Goal: Task Accomplishment & Management: Use online tool/utility

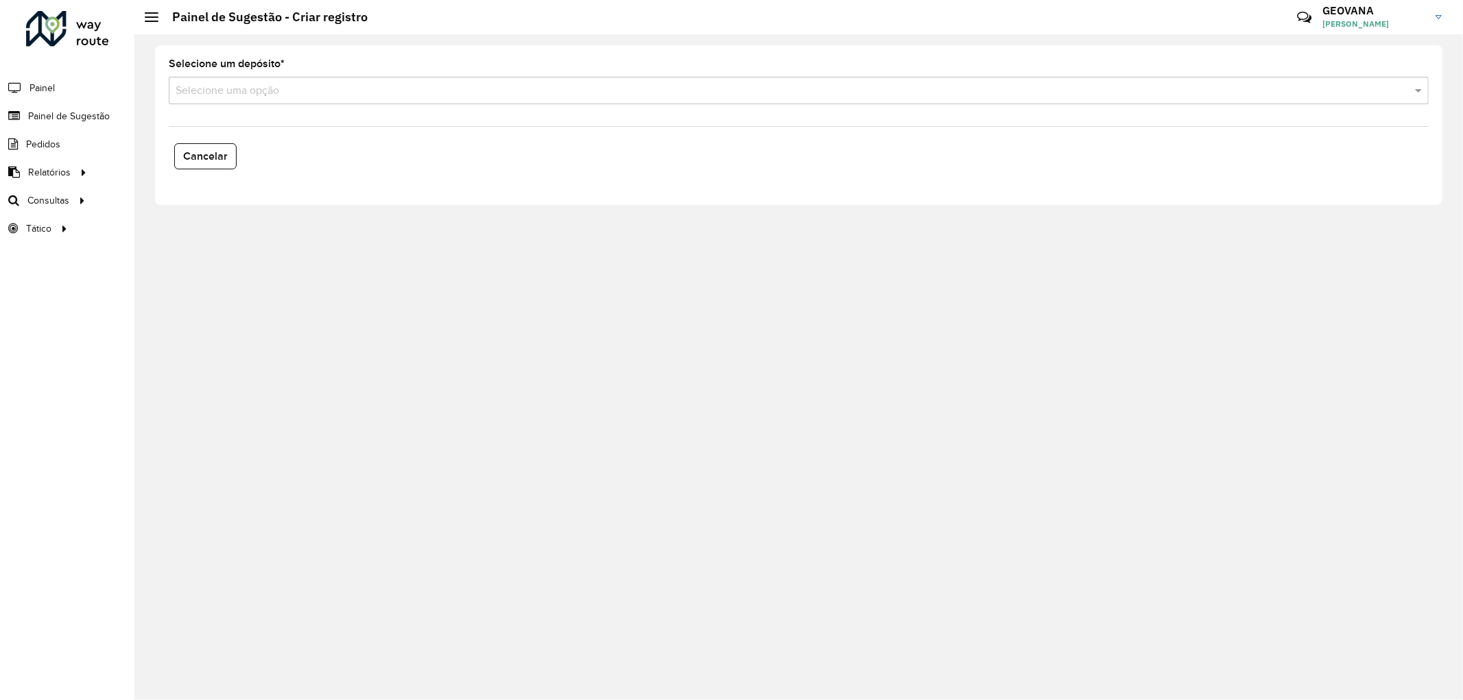
click at [214, 91] on input "text" at bounding box center [785, 91] width 1219 height 16
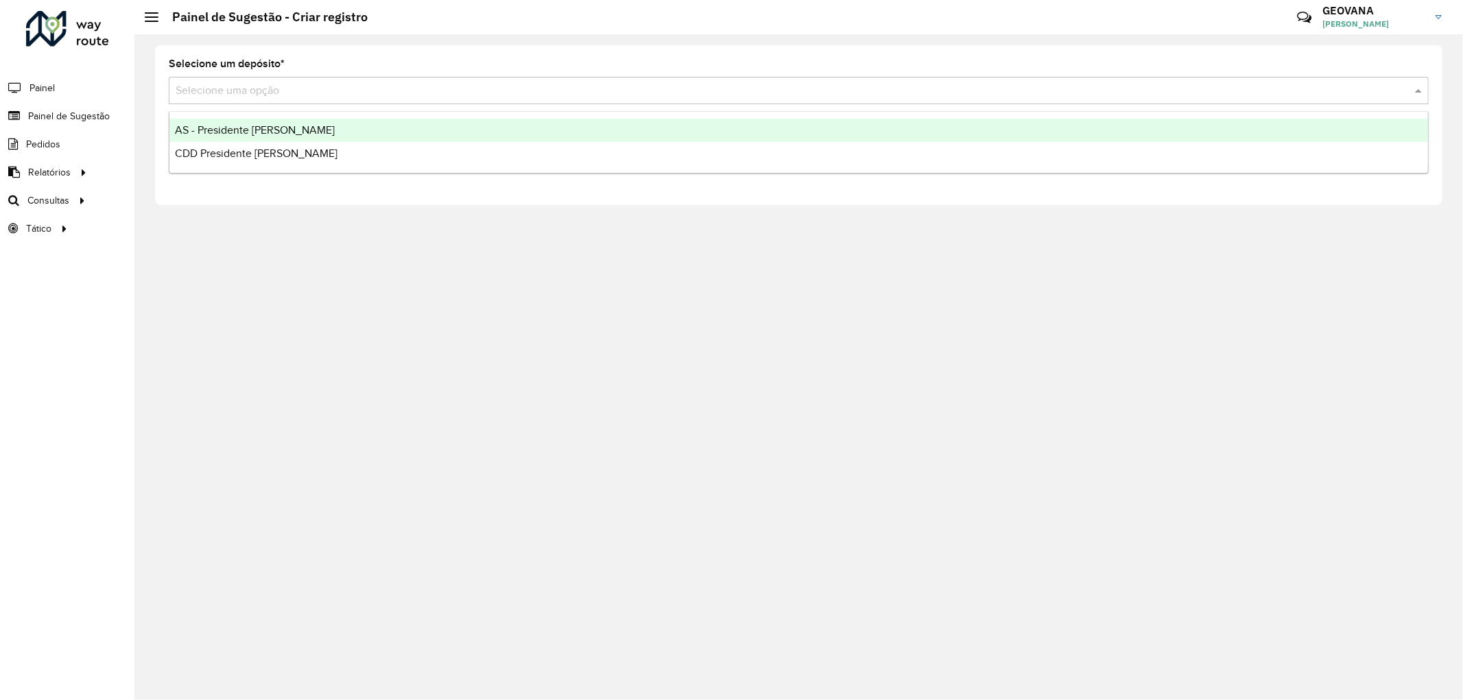
click at [410, 427] on div "Selecione um depósito * Selecione uma opção Cancelar" at bounding box center [798, 367] width 1328 height 666
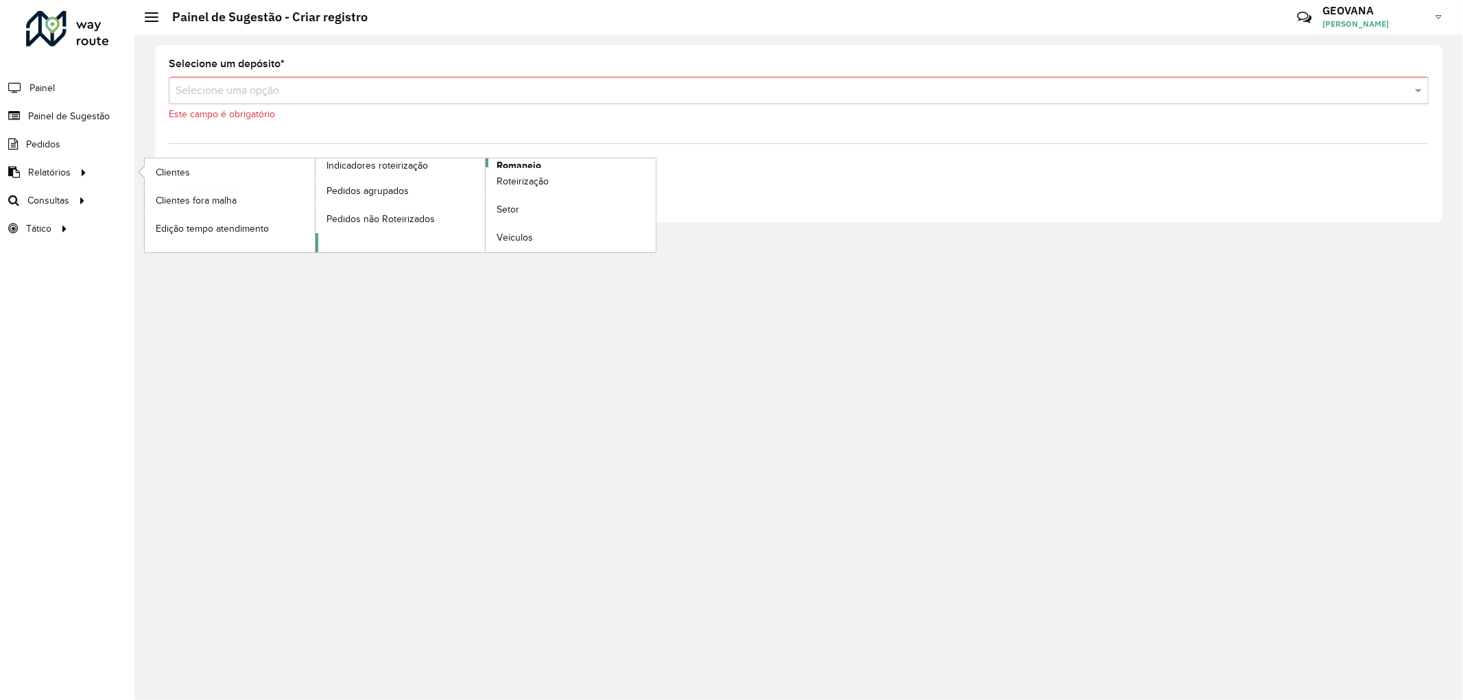
click at [510, 160] on span "Romaneio" at bounding box center [519, 165] width 45 height 14
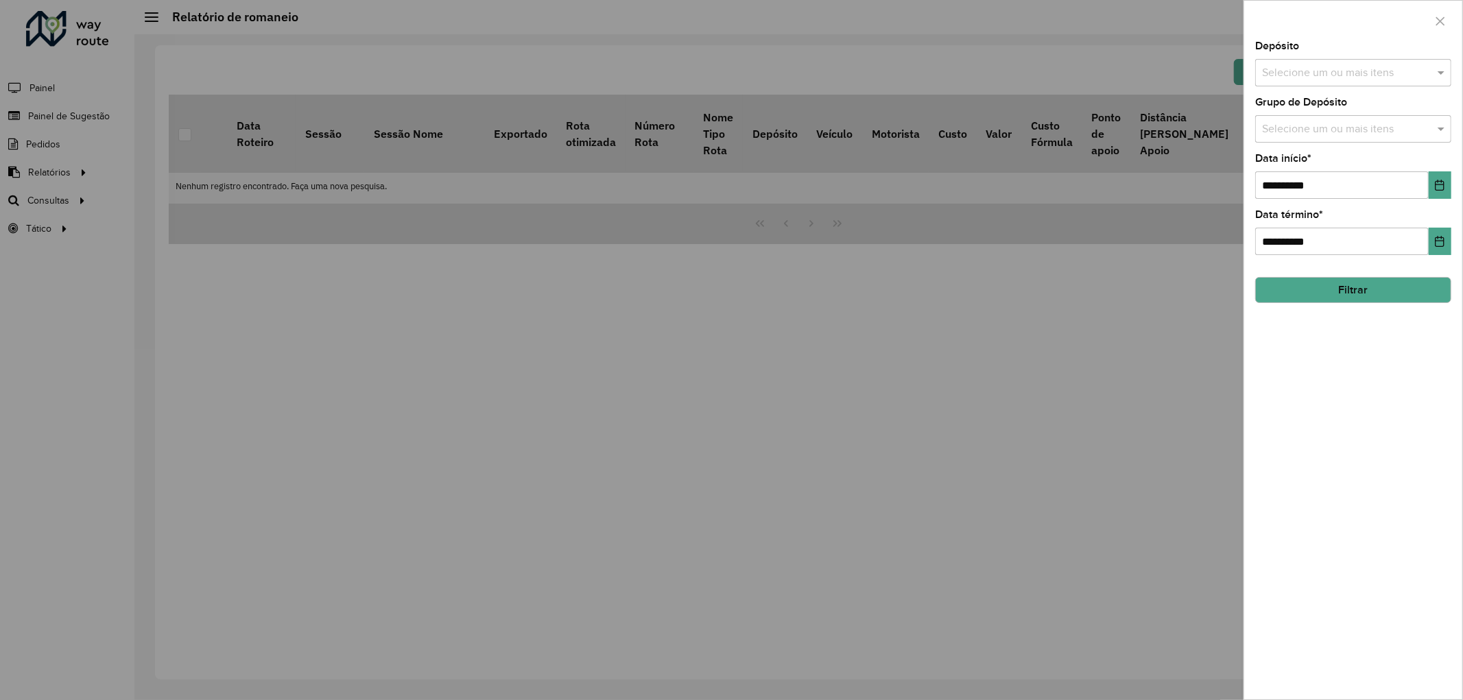
click at [1307, 71] on input "text" at bounding box center [1346, 73] width 176 height 16
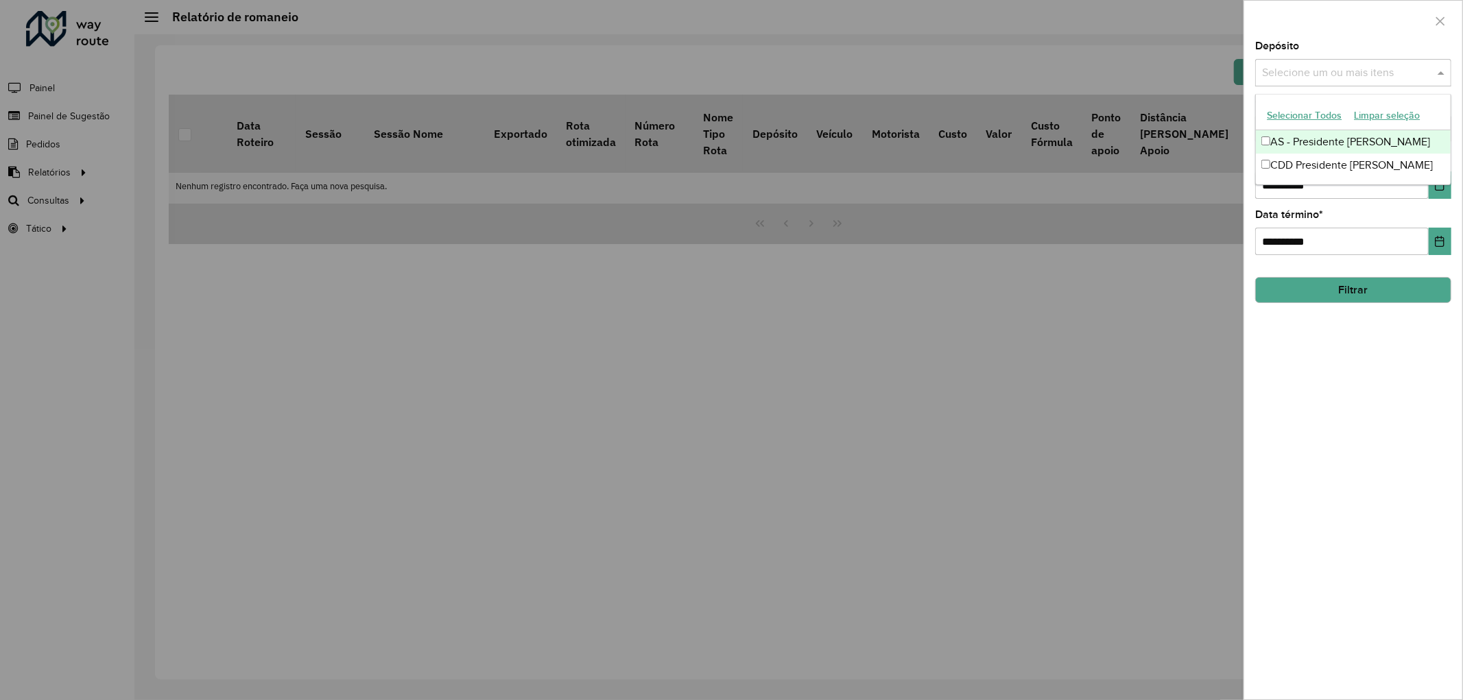
click at [1279, 111] on button "Selecionar Todos" at bounding box center [1304, 115] width 87 height 21
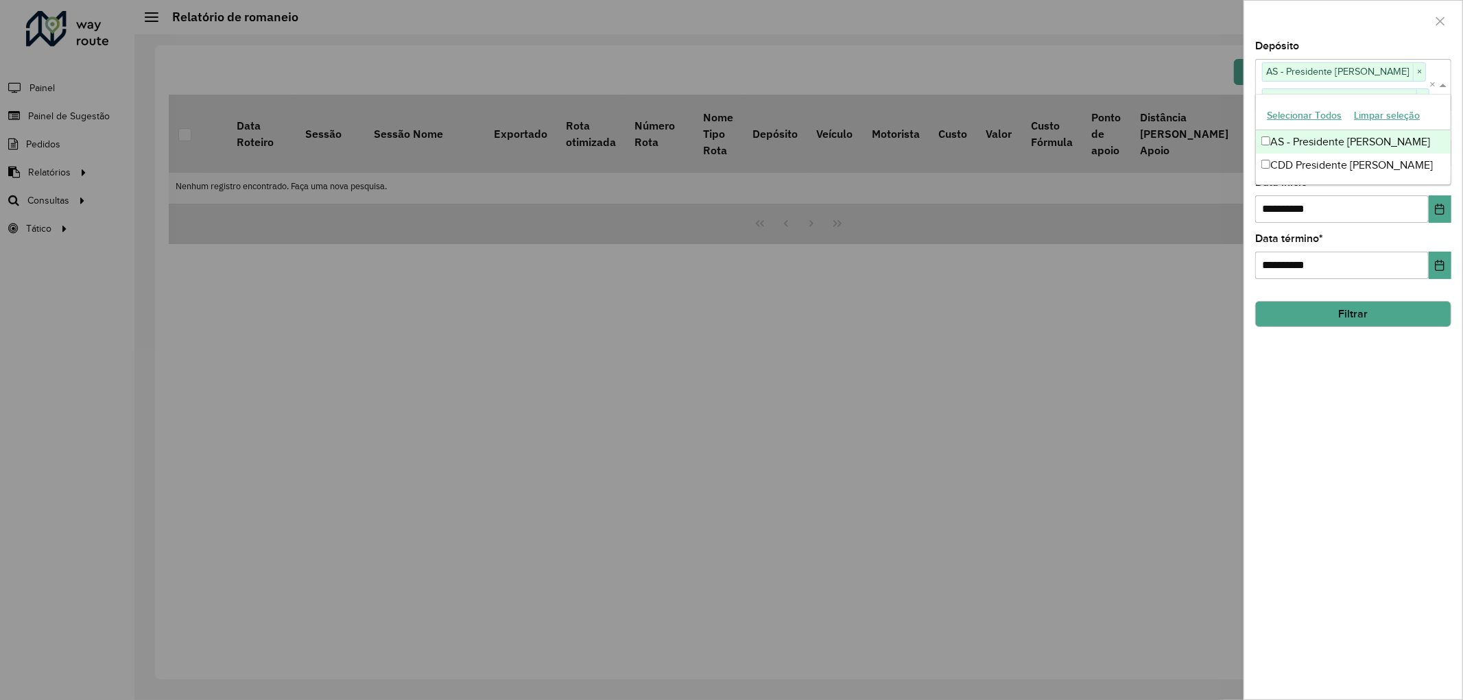
click at [1372, 454] on div "**********" at bounding box center [1353, 370] width 218 height 658
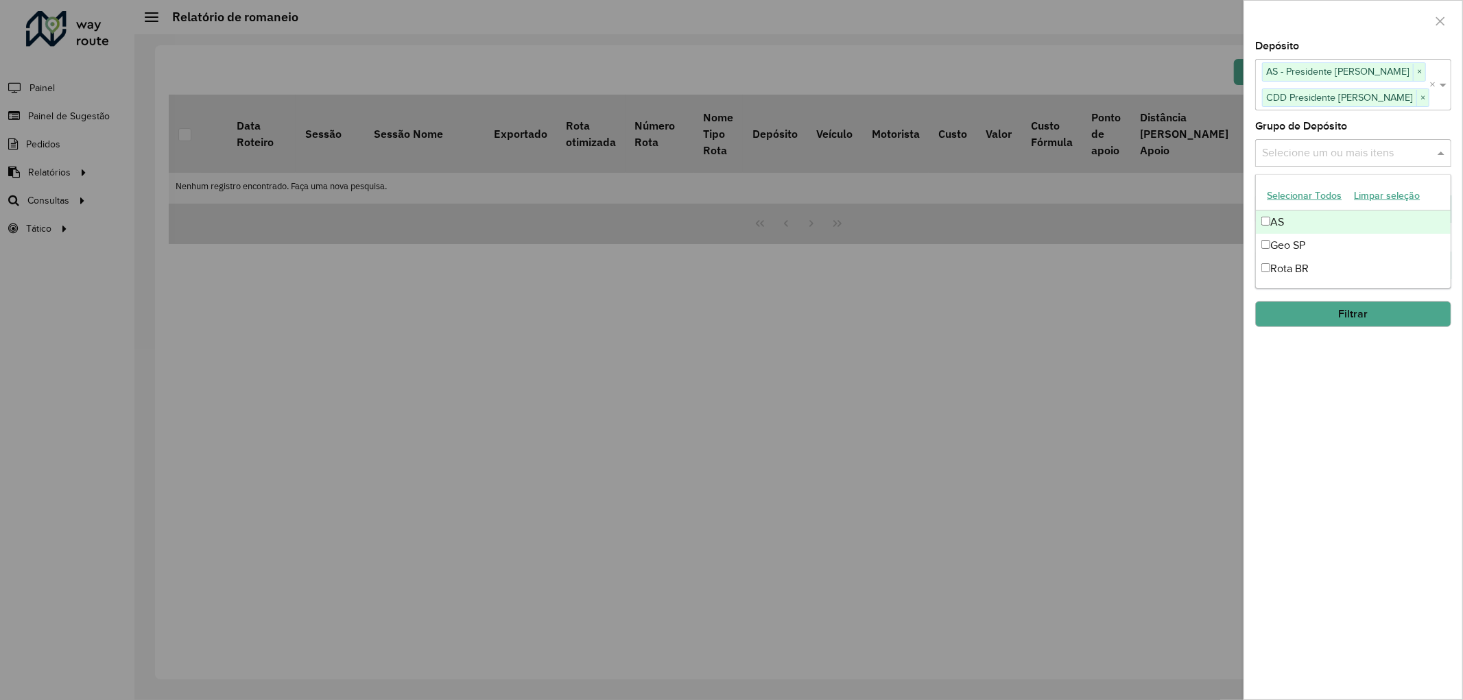
click at [1306, 162] on div "Selecione um ou mais itens" at bounding box center [1353, 152] width 196 height 27
click at [1306, 195] on button "Selecionar Todos" at bounding box center [1304, 195] width 87 height 21
click at [1352, 458] on div "**********" at bounding box center [1353, 370] width 218 height 658
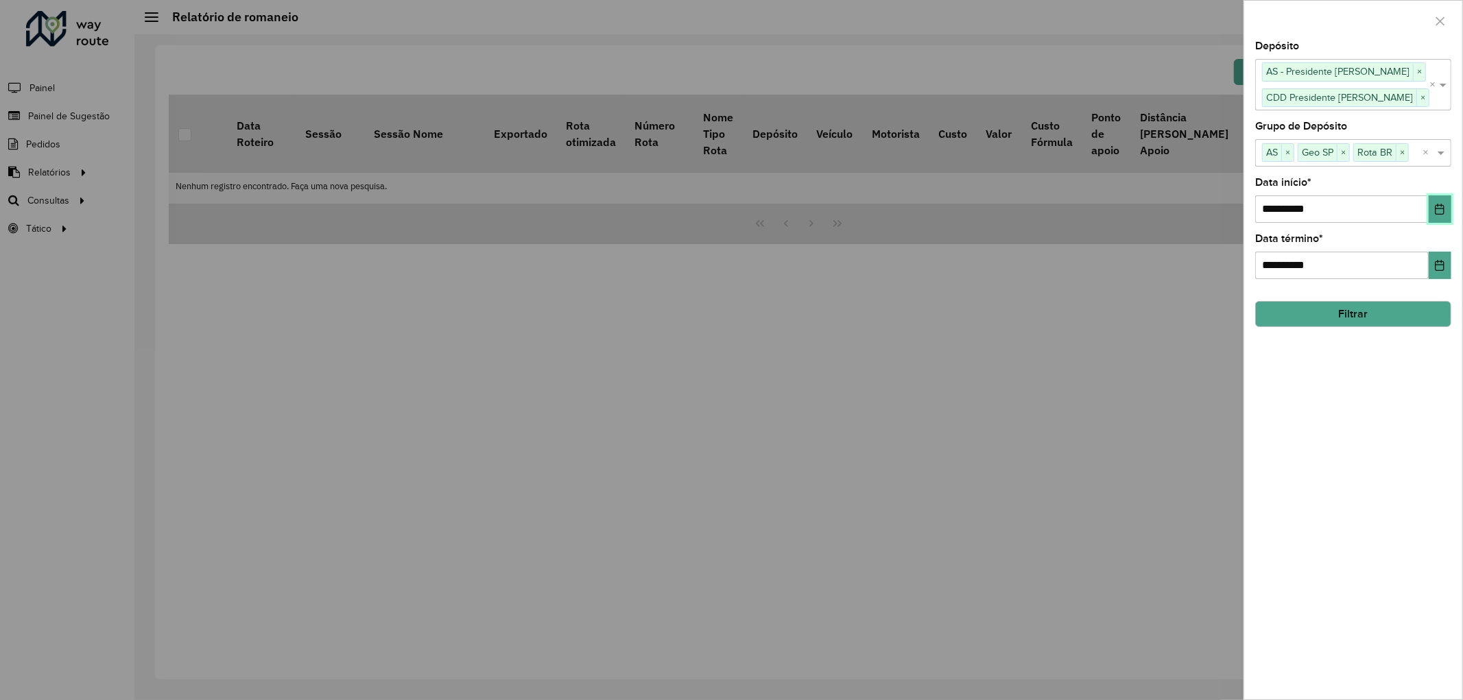
click at [1443, 215] on icon "Choose Date" at bounding box center [1439, 209] width 9 height 11
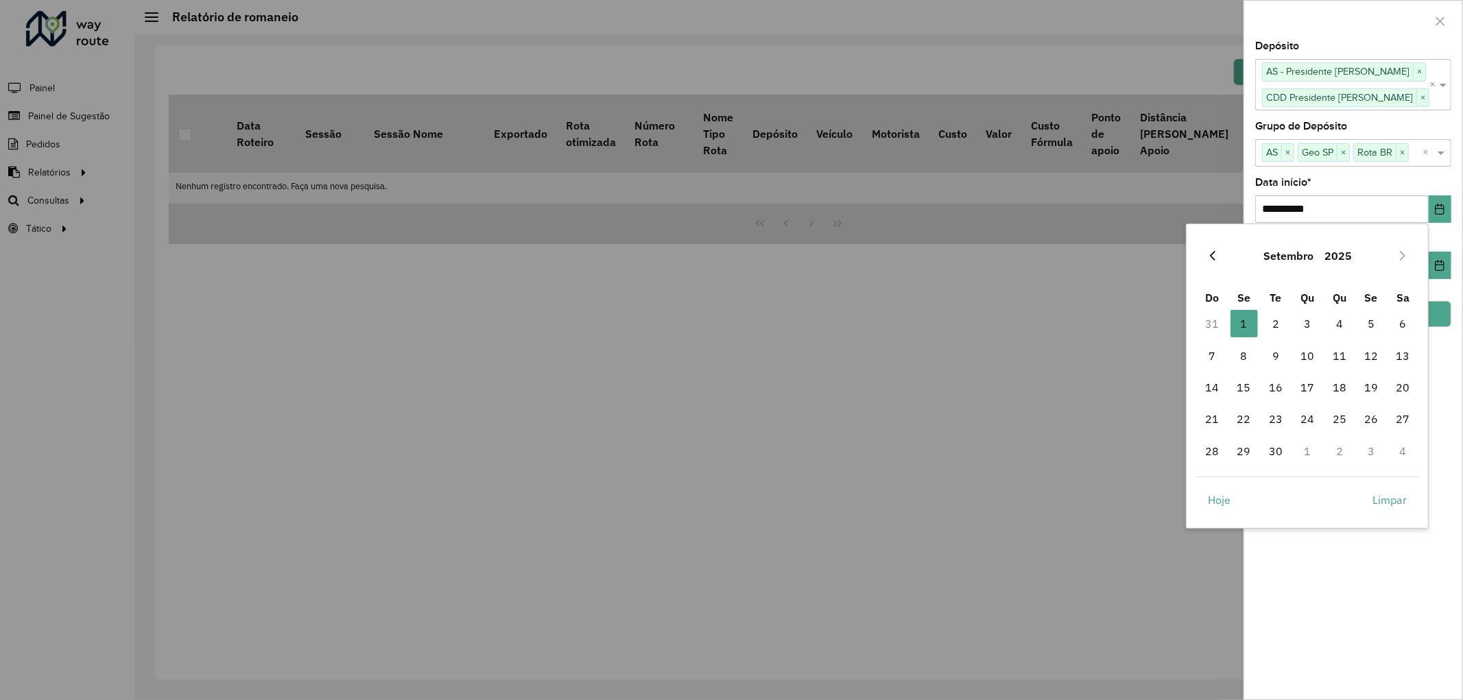
click at [1212, 256] on icon "Previous Month" at bounding box center [1212, 255] width 11 height 11
click at [1370, 318] on span "1" at bounding box center [1370, 323] width 27 height 27
type input "**********"
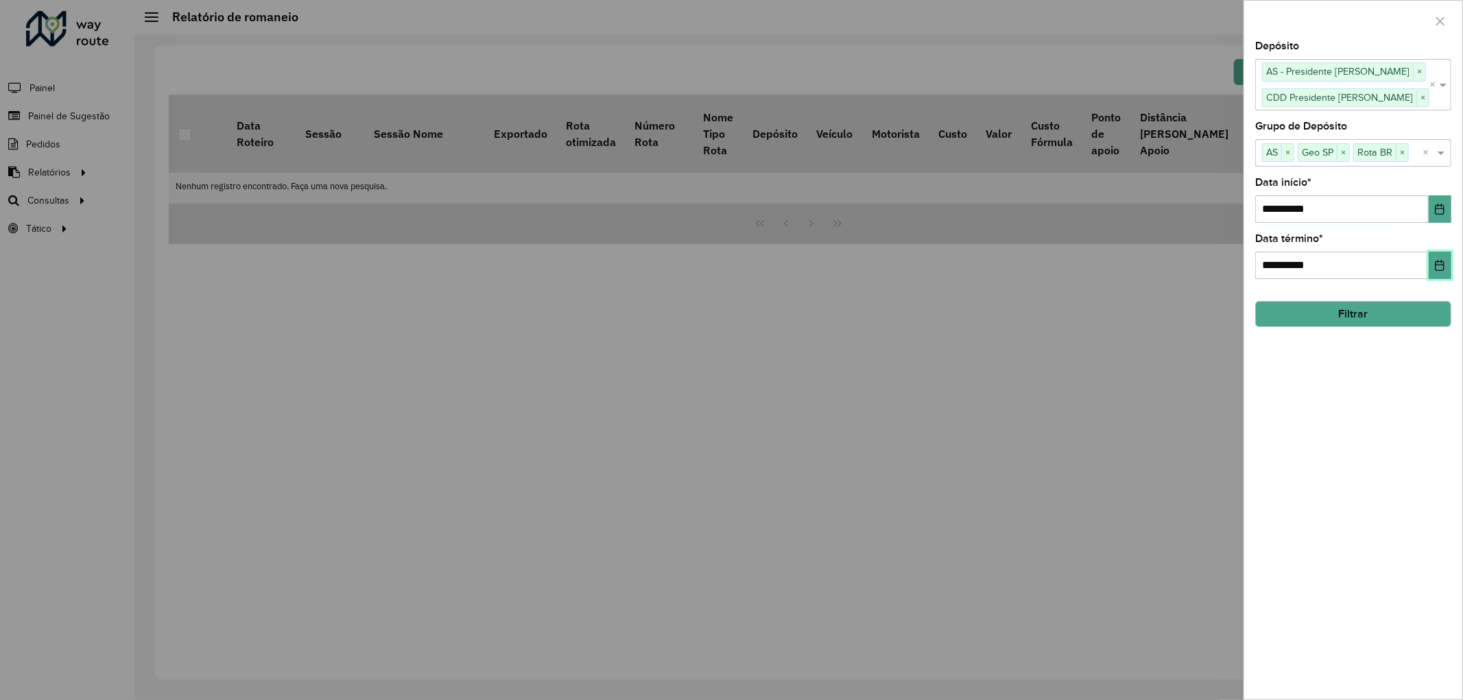
drag, startPoint x: 1435, startPoint y: 261, endPoint x: 1434, endPoint y: 270, distance: 9.0
click at [1436, 261] on icon "Choose Date" at bounding box center [1439, 265] width 11 height 11
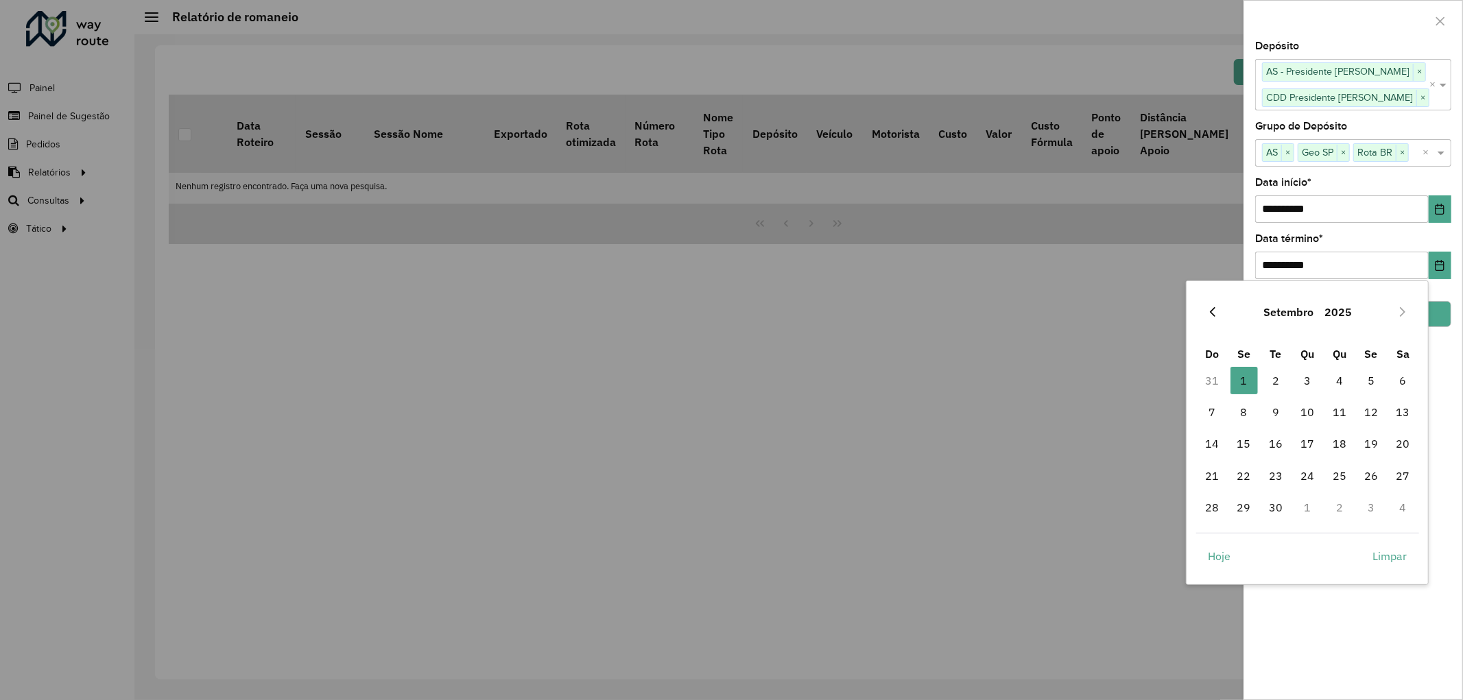
click at [1213, 313] on icon "Previous Month" at bounding box center [1212, 312] width 11 height 11
click at [1392, 505] on span "30" at bounding box center [1402, 507] width 27 height 27
type input "**********"
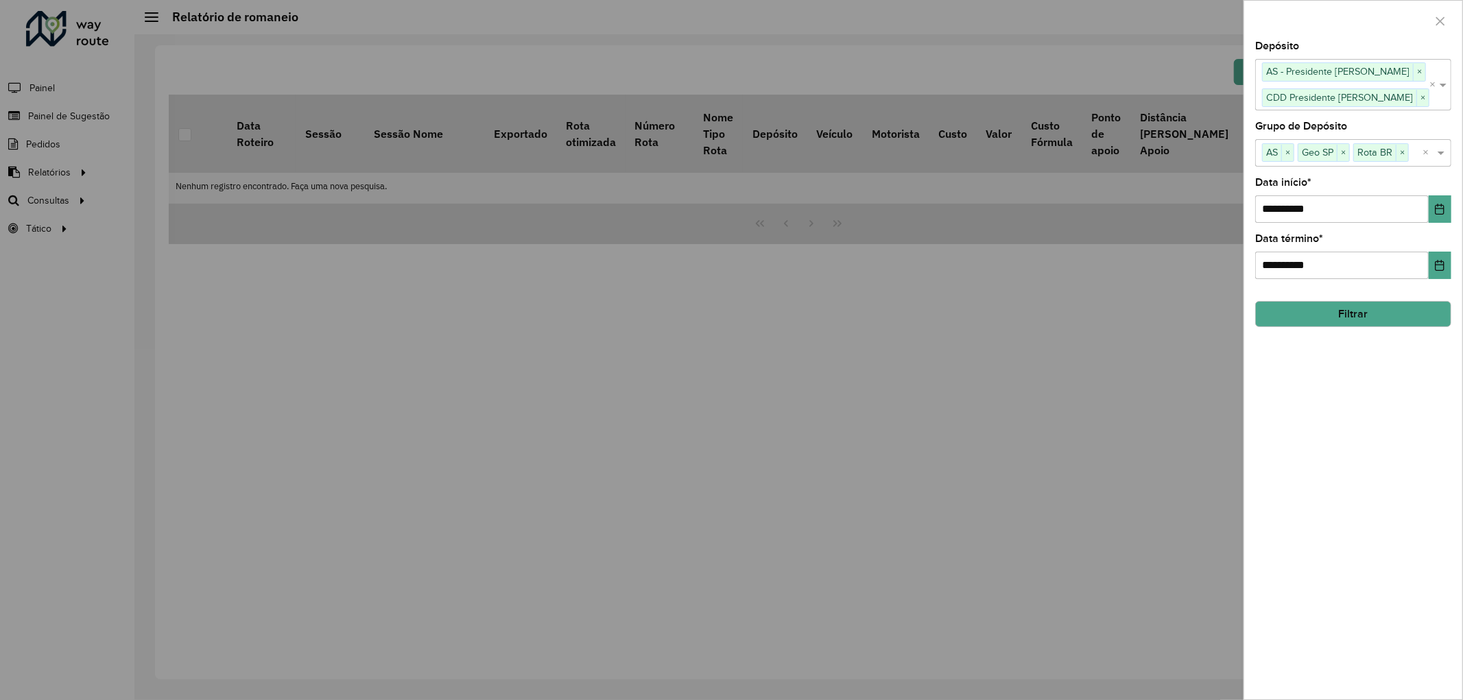
click at [1448, 475] on div "**********" at bounding box center [1353, 370] width 218 height 658
click at [1333, 313] on button "Filtrar" at bounding box center [1353, 314] width 196 height 26
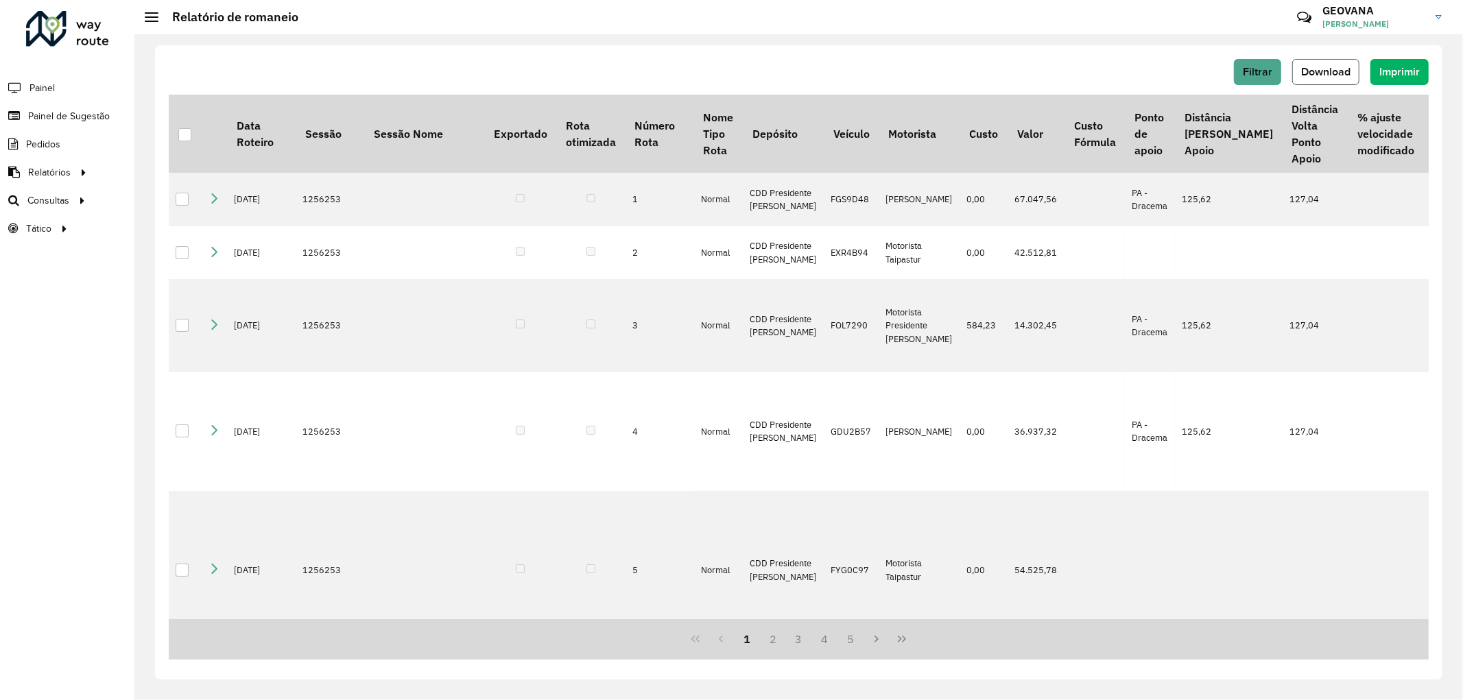
click at [1335, 69] on span "Download" at bounding box center [1325, 72] width 49 height 12
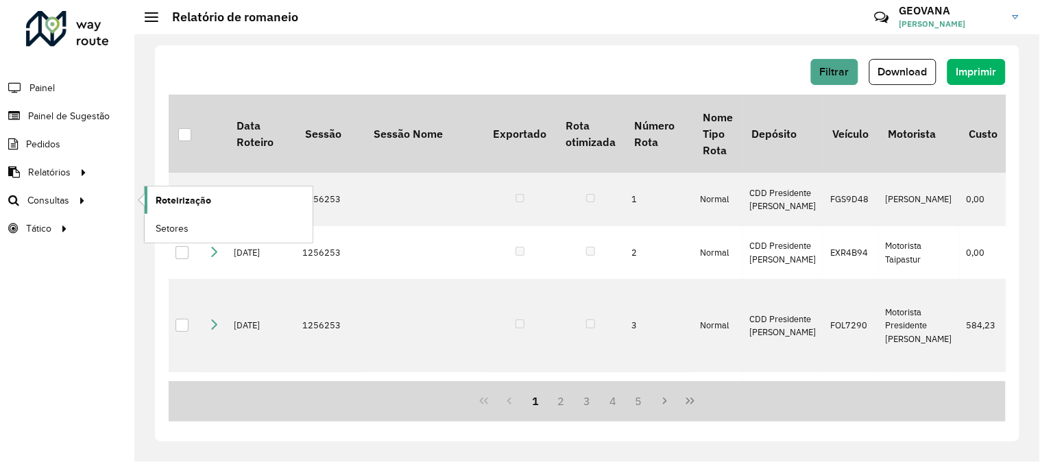
click at [191, 201] on span "Roteirização" at bounding box center [184, 200] width 56 height 14
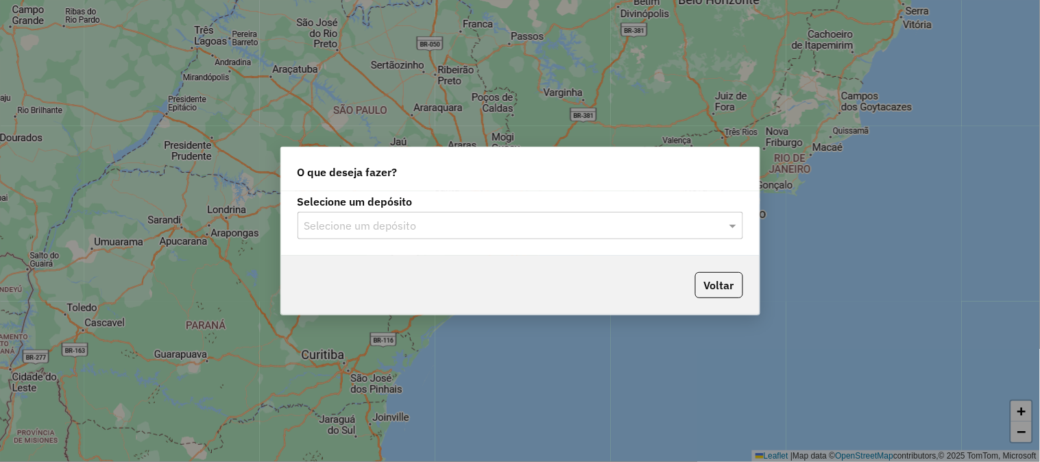
click at [526, 230] on input "text" at bounding box center [507, 226] width 405 height 16
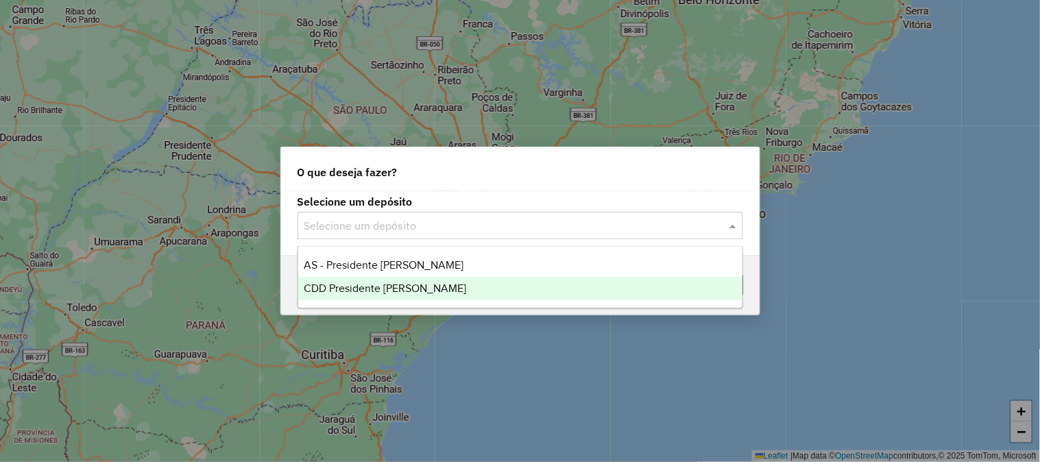
click at [396, 291] on span "CDD Presidente [PERSON_NAME]" at bounding box center [385, 289] width 163 height 12
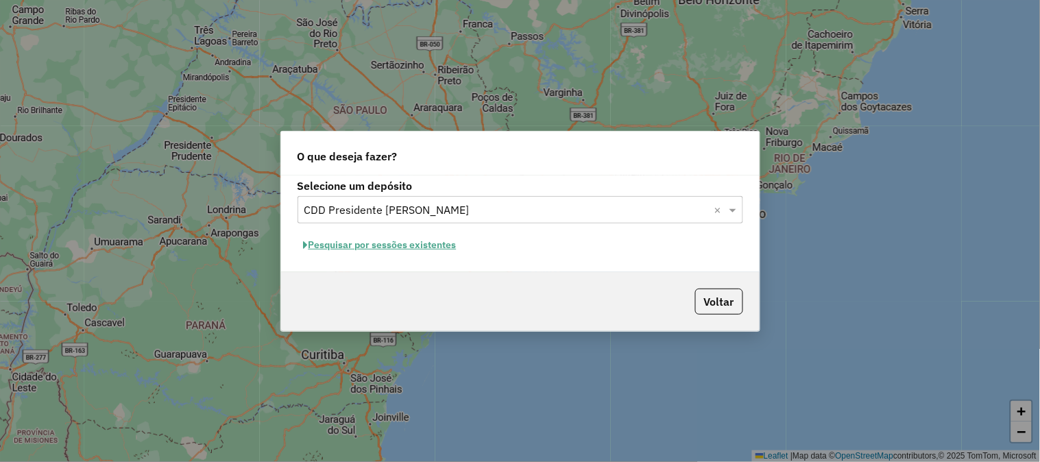
click at [379, 247] on button "Pesquisar por sessões existentes" at bounding box center [380, 245] width 165 height 21
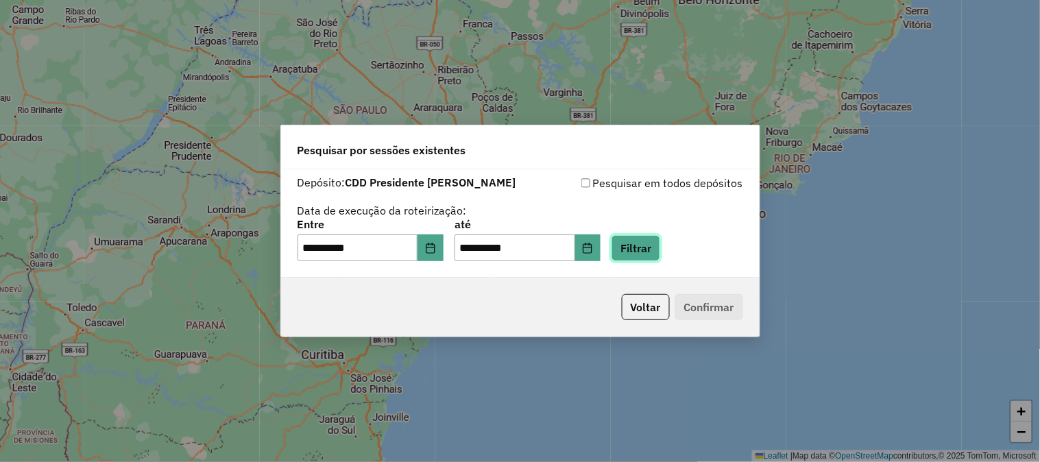
click at [654, 250] on button "Filtrar" at bounding box center [636, 248] width 49 height 26
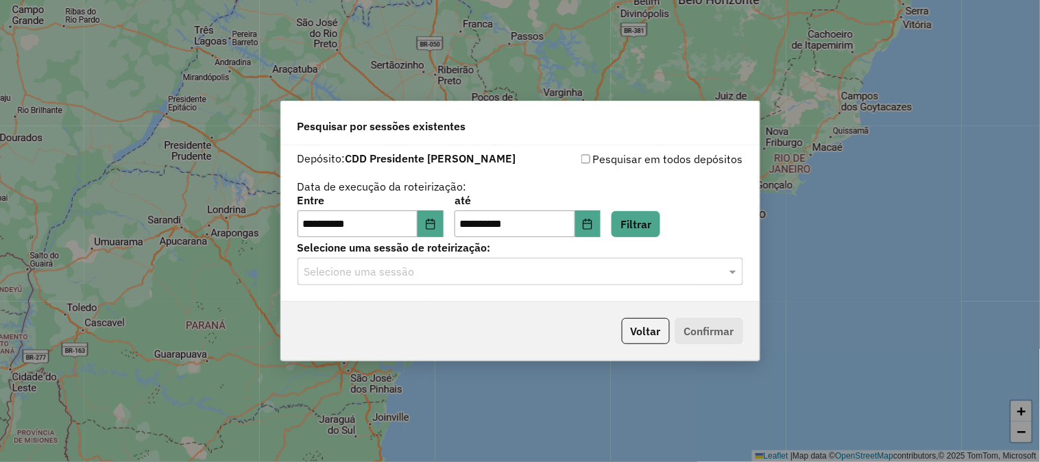
click at [439, 265] on input "text" at bounding box center [507, 272] width 405 height 16
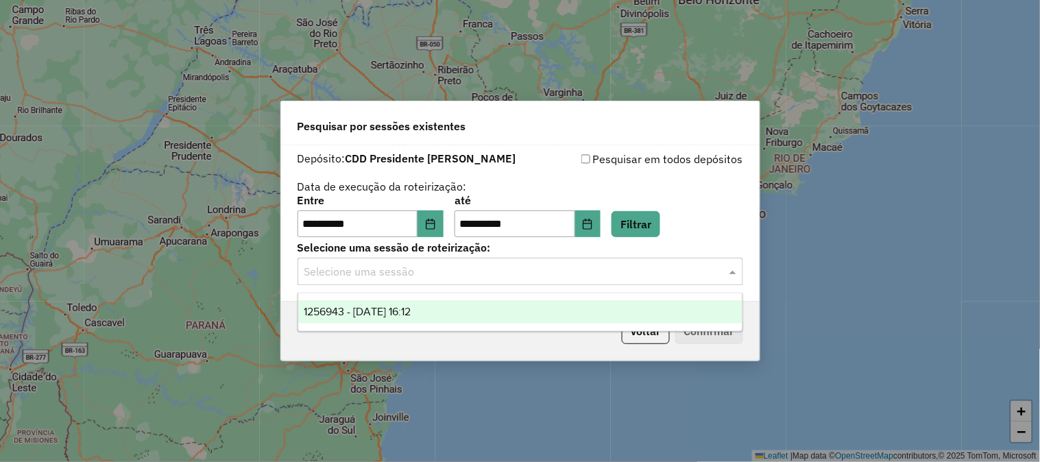
click at [377, 312] on span "1256943 - 01/09/2025 16:12" at bounding box center [357, 312] width 107 height 12
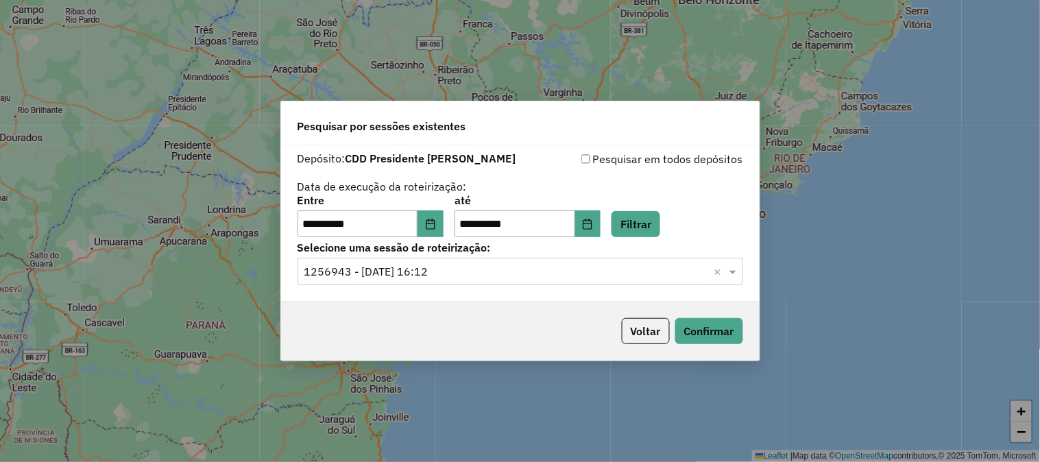
click at [365, 312] on div "Voltar Confirmar" at bounding box center [520, 331] width 479 height 59
click at [708, 318] on div "Voltar Confirmar" at bounding box center [520, 331] width 479 height 59
click at [708, 330] on button "Confirmar" at bounding box center [710, 331] width 68 height 26
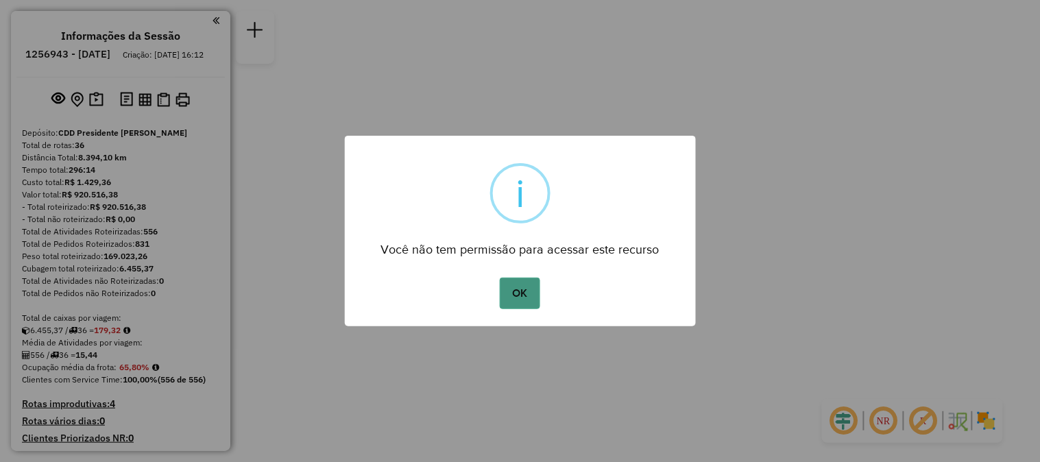
click at [525, 283] on button "OK" at bounding box center [520, 294] width 40 height 32
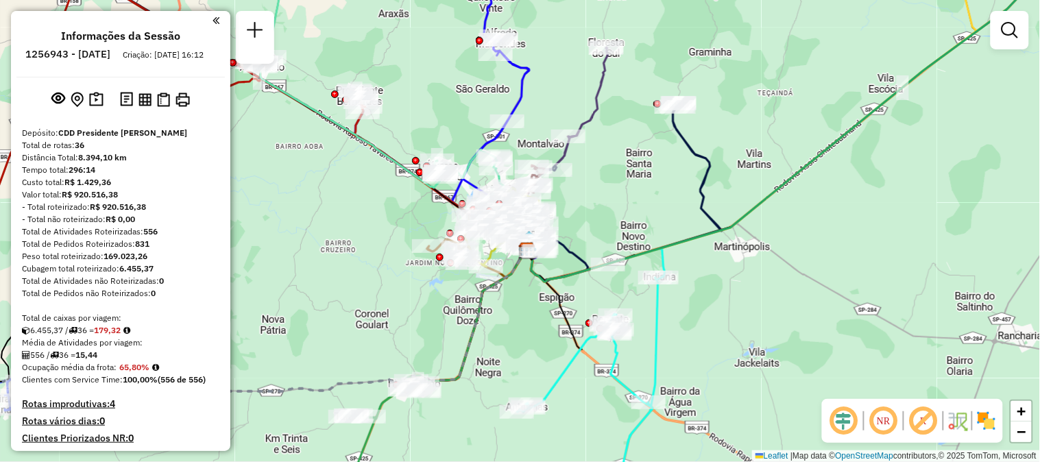
drag, startPoint x: 623, startPoint y: 224, endPoint x: 652, endPoint y: 219, distance: 29.9
click at [652, 219] on div "Janela de atendimento Grade de atendimento Capacidade Transportadoras Veículos …" at bounding box center [520, 231] width 1040 height 462
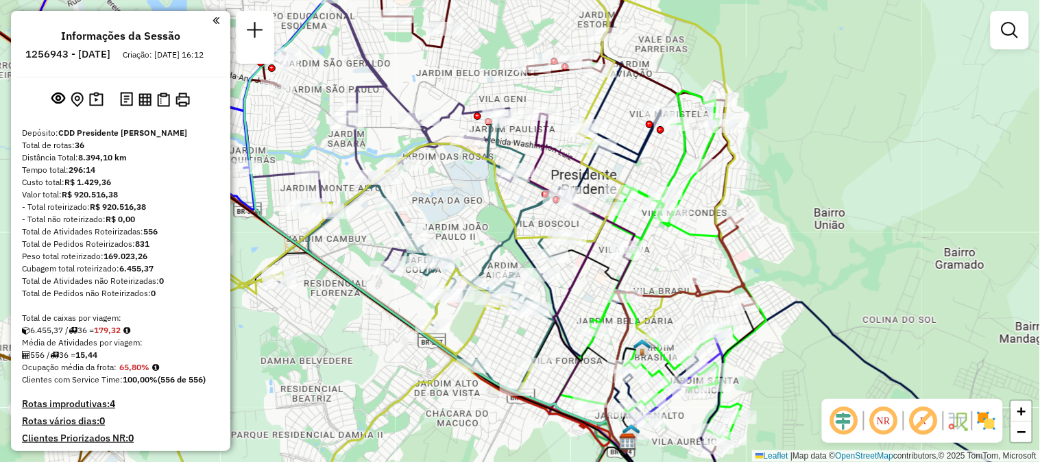
drag, startPoint x: 606, startPoint y: 229, endPoint x: 599, endPoint y: 235, distance: 9.2
click at [599, 235] on icon at bounding box center [425, 237] width 605 height 555
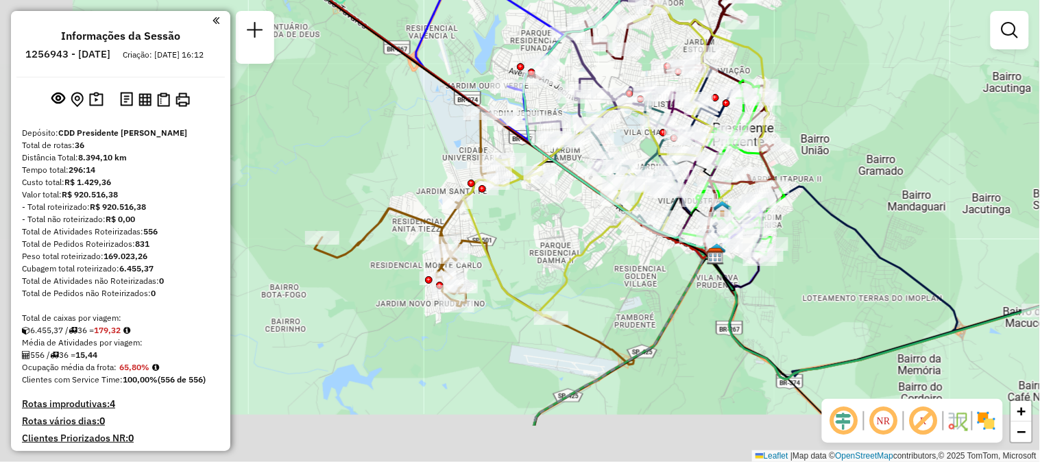
drag, startPoint x: 510, startPoint y: 353, endPoint x: 608, endPoint y: 271, distance: 127.6
click at [613, 269] on div "Janela de atendimento Grade de atendimento Capacidade Transportadoras Veículos …" at bounding box center [520, 231] width 1040 height 462
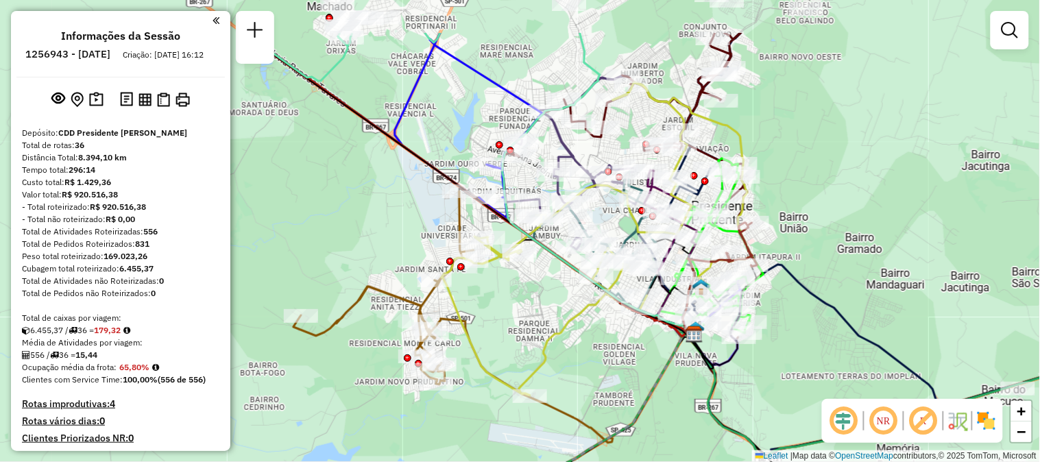
drag, startPoint x: 579, startPoint y: 220, endPoint x: 557, endPoint y: 299, distance: 81.9
click at [557, 299] on div "Janela de atendimento Grade de atendimento Capacidade Transportadoras Veículos …" at bounding box center [520, 231] width 1040 height 462
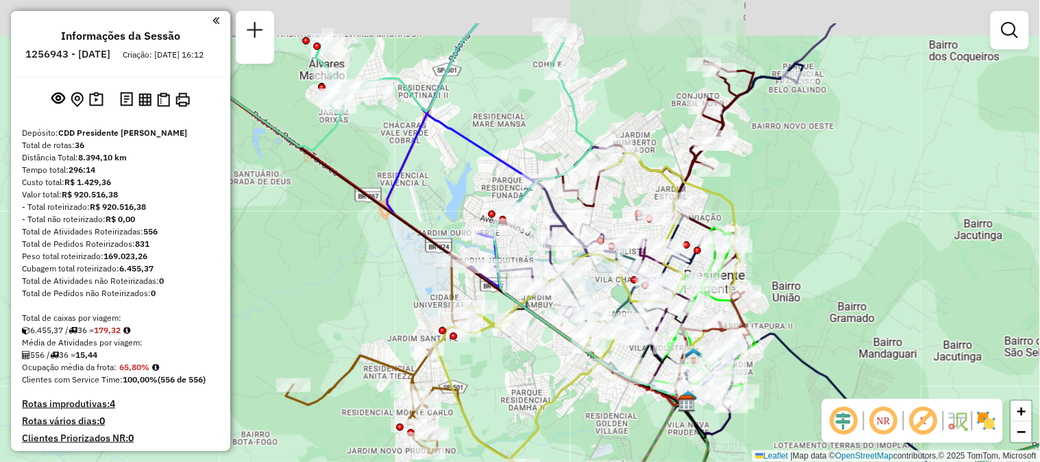
drag, startPoint x: 553, startPoint y: 309, endPoint x: 546, endPoint y: 379, distance: 69.7
click at [546, 379] on div "Janela de atendimento Grade de atendimento Capacidade Transportadoras Veículos …" at bounding box center [520, 231] width 1040 height 462
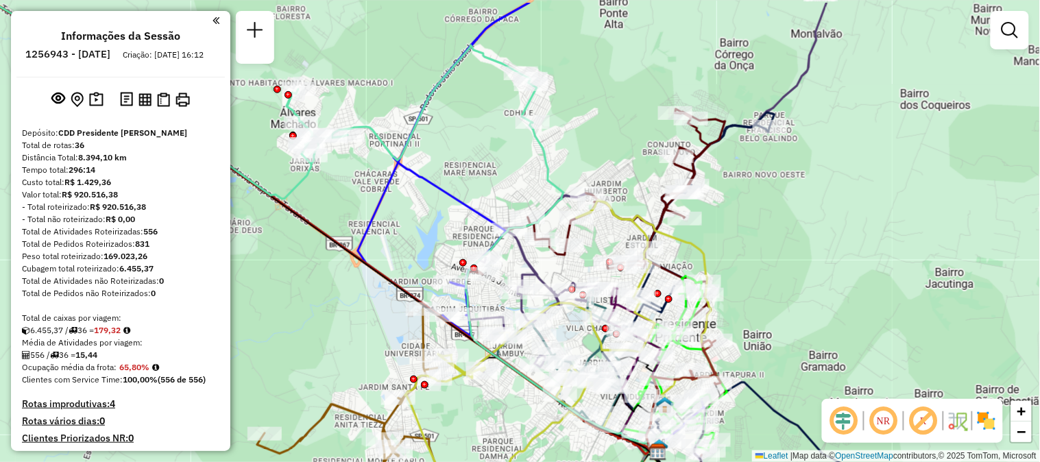
drag, startPoint x: 569, startPoint y: 377, endPoint x: 518, endPoint y: 441, distance: 81.9
click at [518, 441] on icon at bounding box center [556, 356] width 302 height 313
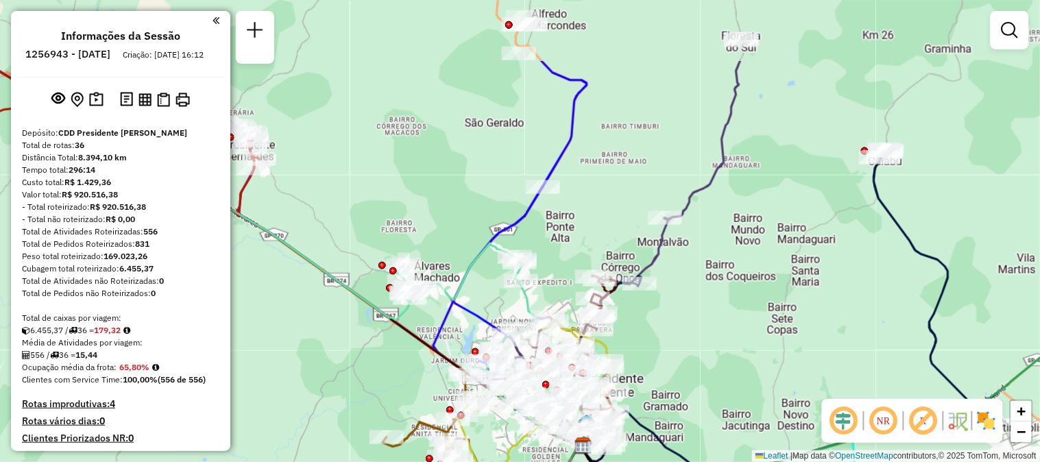
drag, startPoint x: 765, startPoint y: 222, endPoint x: 724, endPoint y: 278, distance: 69.1
click at [724, 279] on div "Janela de atendimento Grade de atendimento Capacidade Transportadoras Veículos …" at bounding box center [520, 231] width 1040 height 462
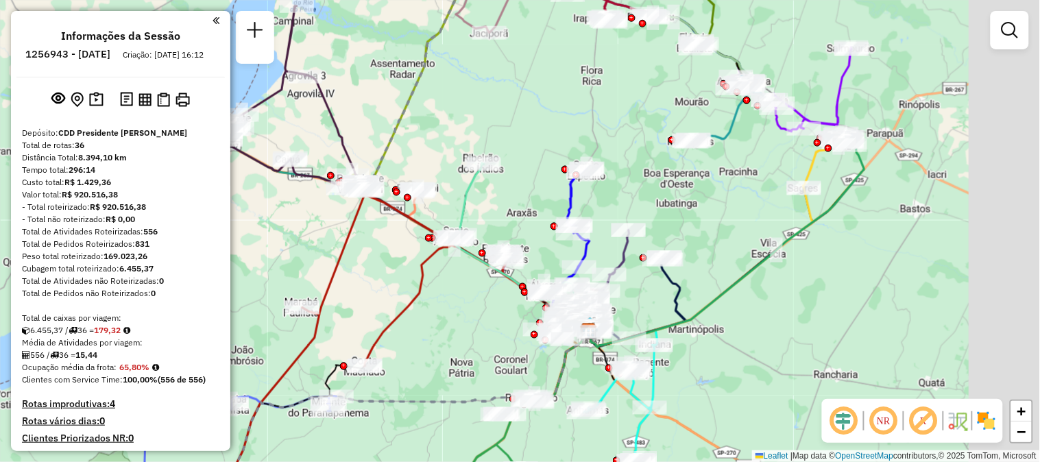
drag, startPoint x: 832, startPoint y: 121, endPoint x: 695, endPoint y: 177, distance: 148.2
click at [695, 177] on div "Janela de atendimento Grade de atendimento Capacidade Transportadoras Veículos …" at bounding box center [520, 231] width 1040 height 462
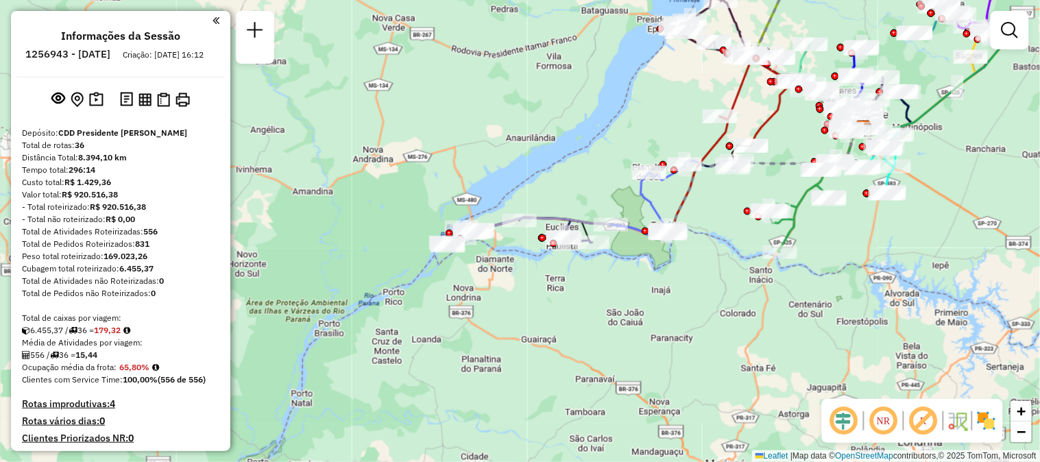
drag, startPoint x: 536, startPoint y: 306, endPoint x: 524, endPoint y: 315, distance: 15.1
click at [524, 315] on div "Janela de atendimento Grade de atendimento Capacidade Transportadoras Veículos …" at bounding box center [520, 231] width 1040 height 462
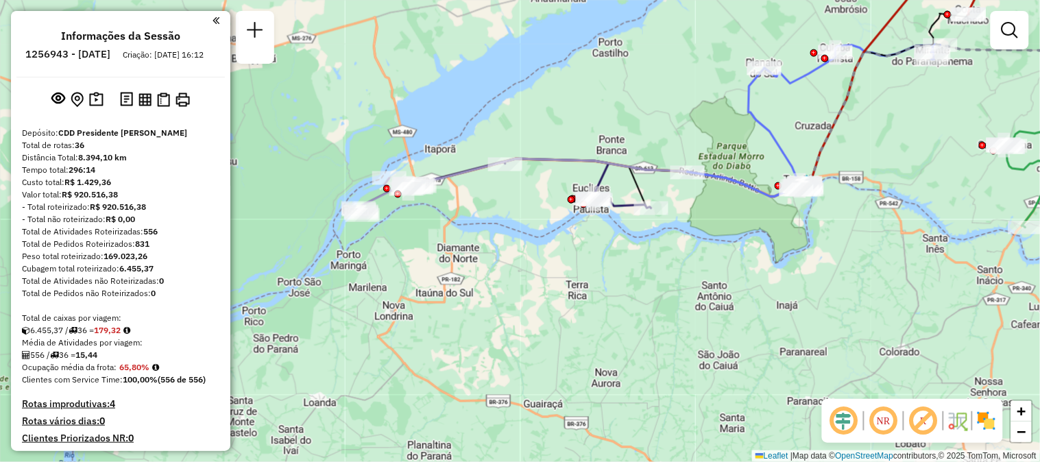
drag, startPoint x: 547, startPoint y: 275, endPoint x: 533, endPoint y: 298, distance: 26.5
click at [533, 298] on div "Janela de atendimento Grade de atendimento Capacidade Transportadoras Veículos …" at bounding box center [520, 231] width 1040 height 462
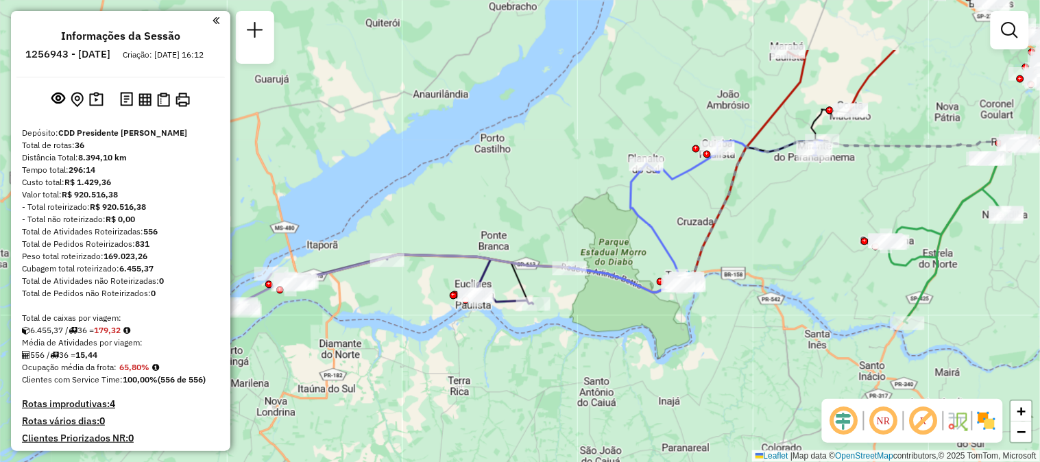
drag, startPoint x: 639, startPoint y: 266, endPoint x: 521, endPoint y: 362, distance: 152.1
click at [521, 362] on div "Janela de atendimento Grade de atendimento Capacidade Transportadoras Veículos …" at bounding box center [520, 231] width 1040 height 462
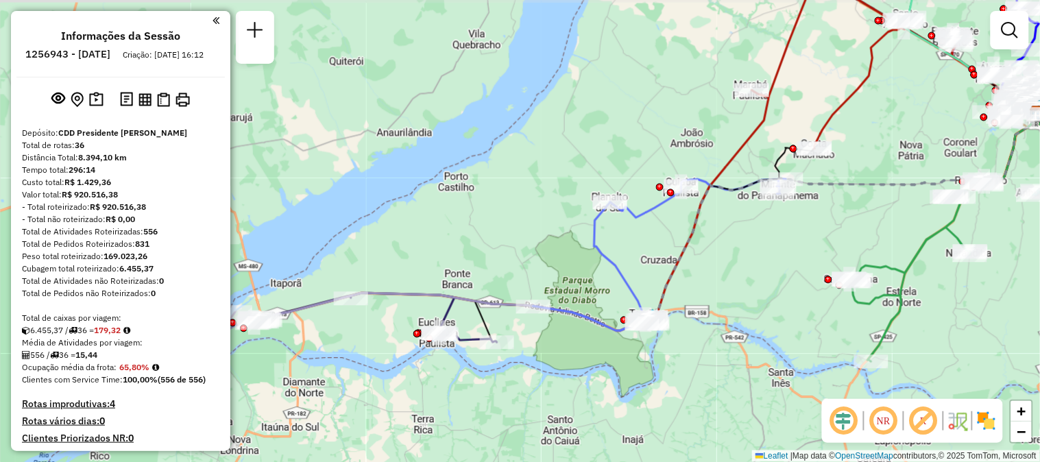
drag, startPoint x: 803, startPoint y: 254, endPoint x: 767, endPoint y: 292, distance: 52.9
click at [767, 292] on div "Janela de atendimento Grade de atendimento Capacidade Transportadoras Veículos …" at bounding box center [520, 231] width 1040 height 462
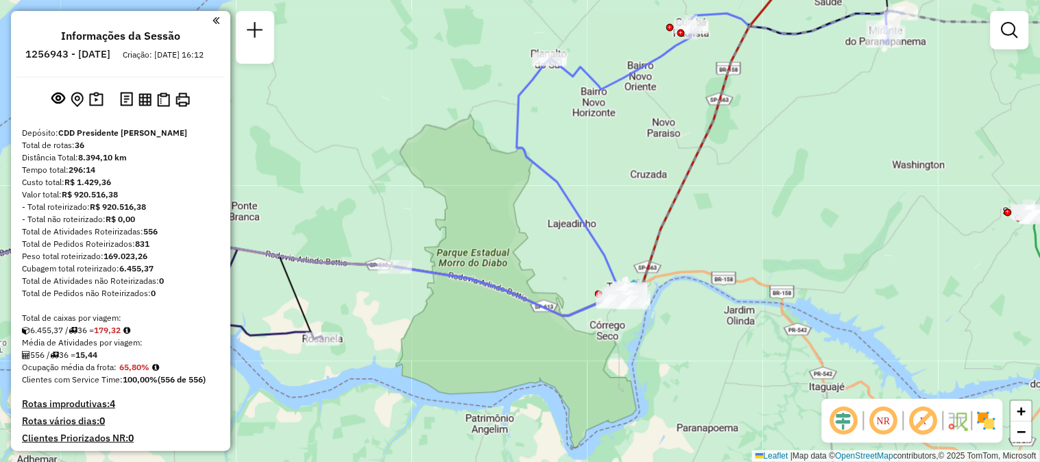
drag, startPoint x: 691, startPoint y: 291, endPoint x: 715, endPoint y: 223, distance: 72.2
click at [715, 223] on div "Janela de atendimento Grade de atendimento Capacidade Transportadoras Veículos …" at bounding box center [520, 231] width 1040 height 462
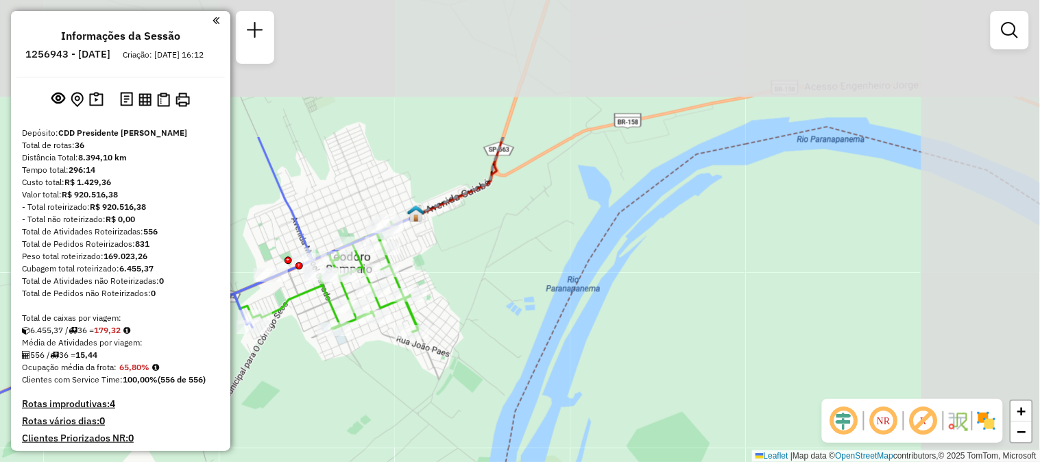
drag, startPoint x: 647, startPoint y: 196, endPoint x: 527, endPoint y: 364, distance: 206.5
click at [527, 364] on div "Janela de atendimento Grade de atendimento Capacidade Transportadoras Veículos …" at bounding box center [520, 231] width 1040 height 462
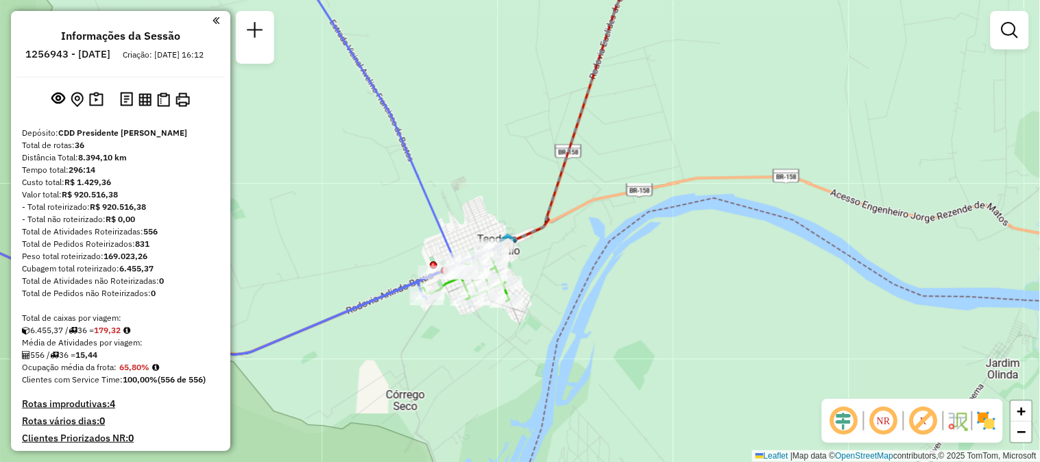
drag, startPoint x: 689, startPoint y: 201, endPoint x: 639, endPoint y: 323, distance: 131.9
click at [639, 323] on div "Janela de atendimento Grade de atendimento Capacidade Transportadoras Veículos …" at bounding box center [520, 231] width 1040 height 462
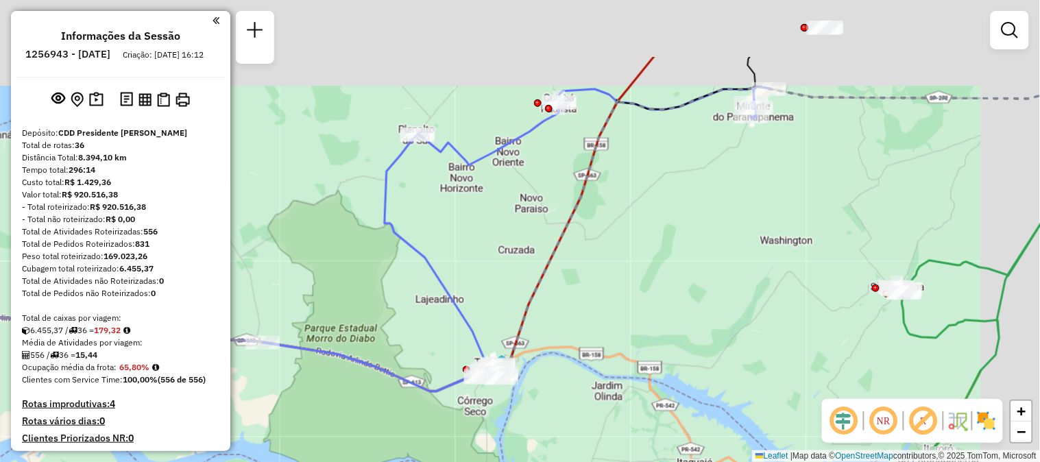
drag, startPoint x: 831, startPoint y: 172, endPoint x: 717, endPoint y: 292, distance: 165.0
click at [717, 292] on div "Janela de atendimento Grade de atendimento Capacidade Transportadoras Veículos …" at bounding box center [520, 231] width 1040 height 462
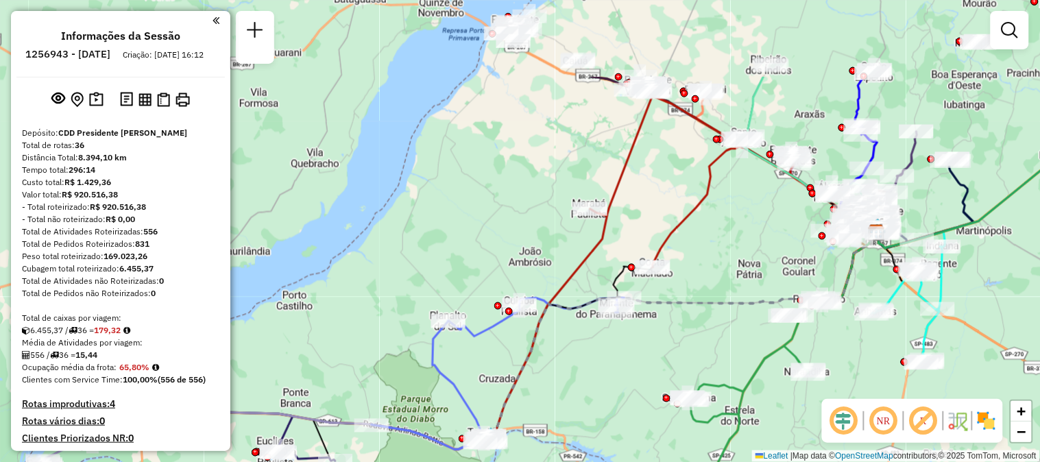
drag, startPoint x: 801, startPoint y: 150, endPoint x: 717, endPoint y: 262, distance: 140.2
click at [717, 262] on div "Janela de atendimento Grade de atendimento Capacidade Transportadoras Veículos …" at bounding box center [520, 231] width 1040 height 462
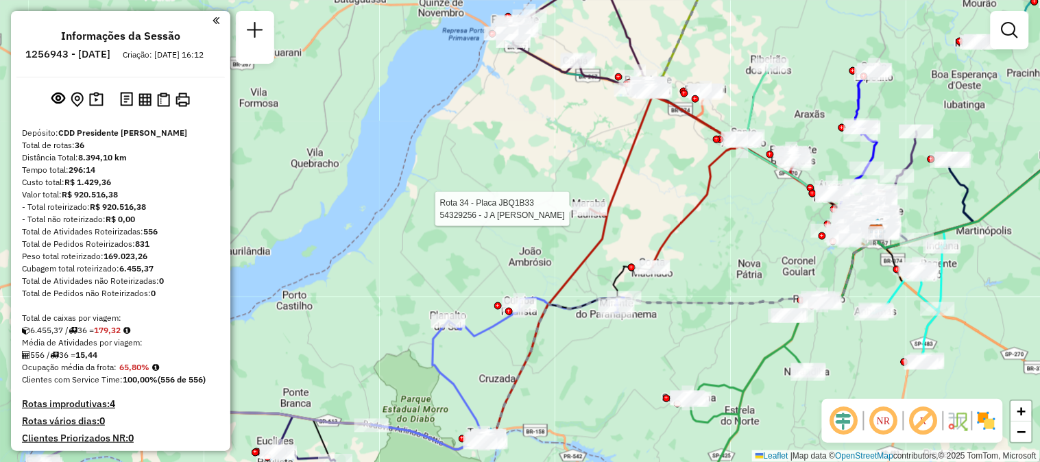
select select "**********"
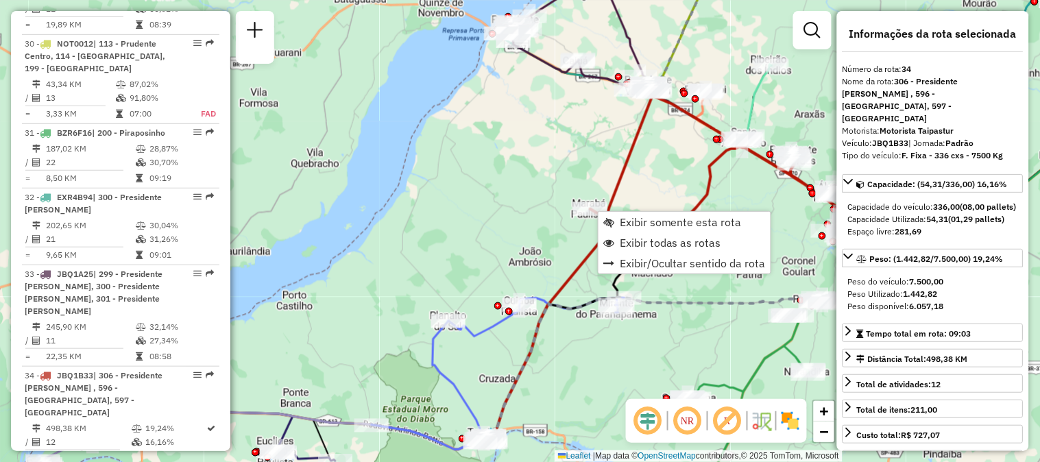
scroll to position [2981, 0]
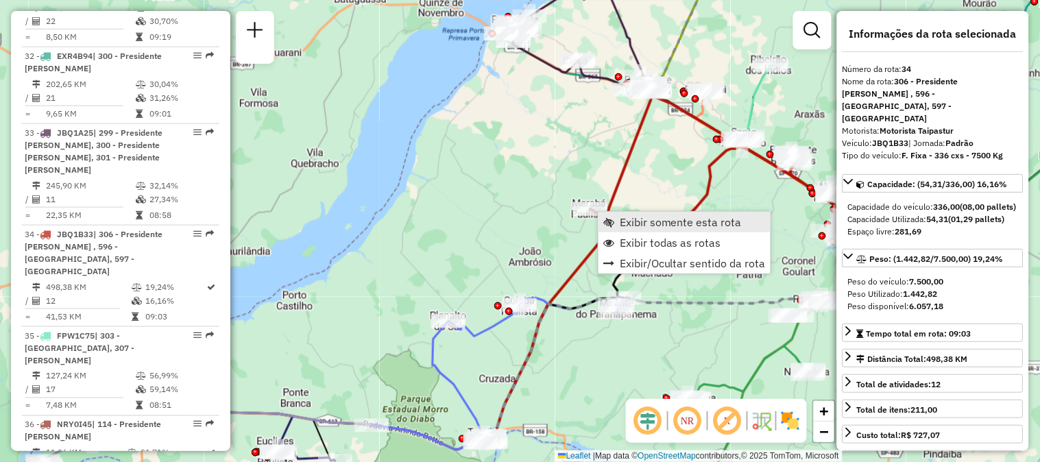
click at [634, 225] on span "Exibir somente esta rota" at bounding box center [681, 222] width 122 height 11
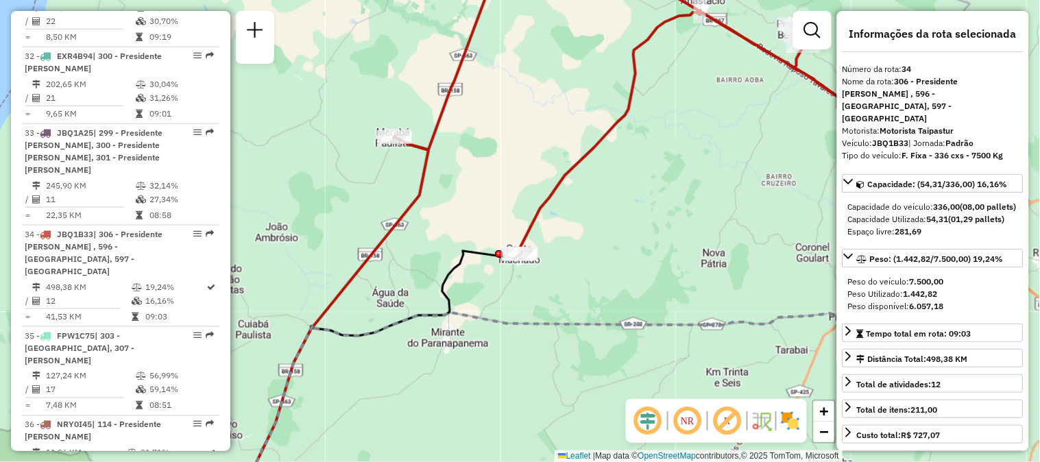
drag, startPoint x: 598, startPoint y: 187, endPoint x: 766, endPoint y: 166, distance: 169.4
click at [766, 166] on div "Janela de atendimento Grade de atendimento Capacidade Transportadoras Veículos …" at bounding box center [520, 231] width 1040 height 462
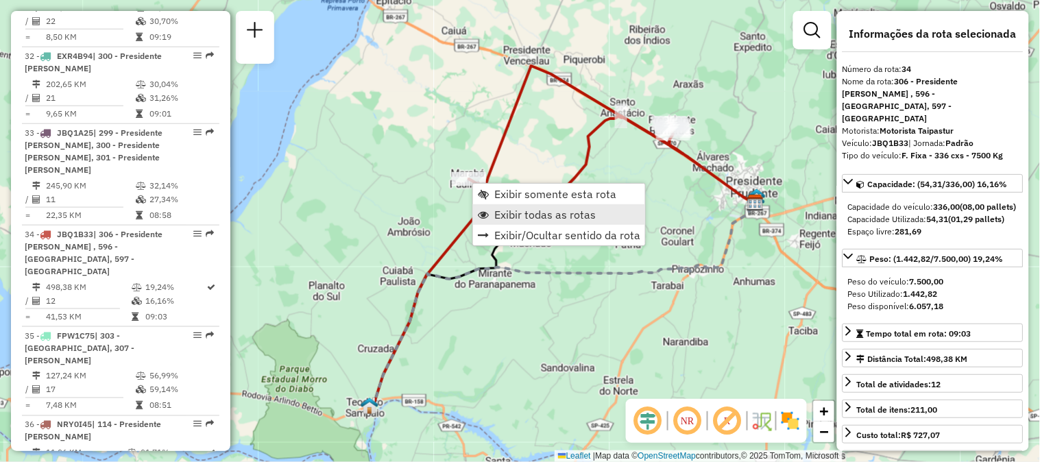
click at [497, 210] on span "Exibir todas as rotas" at bounding box center [545, 214] width 102 height 11
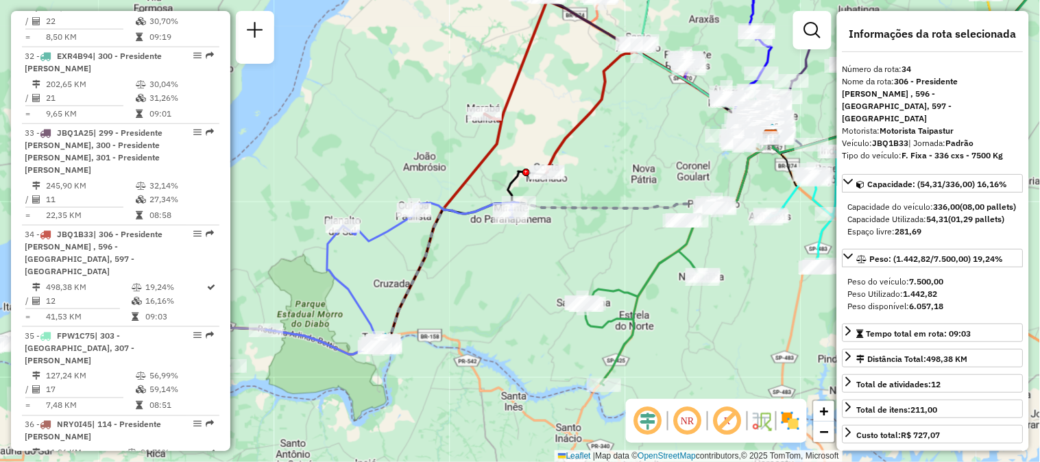
drag, startPoint x: 543, startPoint y: 348, endPoint x: 559, endPoint y: 283, distance: 67.0
click at [559, 283] on div "Janela de atendimento Grade de atendimento Capacidade Transportadoras Veículos …" at bounding box center [520, 231] width 1040 height 462
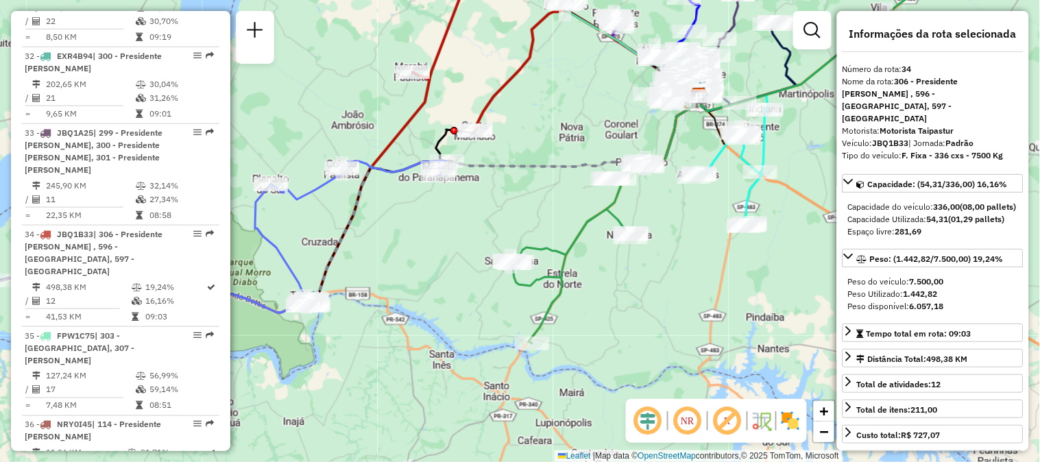
drag, startPoint x: 586, startPoint y: 252, endPoint x: 505, endPoint y: 199, distance: 96.6
click at [505, 199] on div "Janela de atendimento Grade de atendimento Capacidade Transportadoras Veículos …" at bounding box center [520, 231] width 1040 height 462
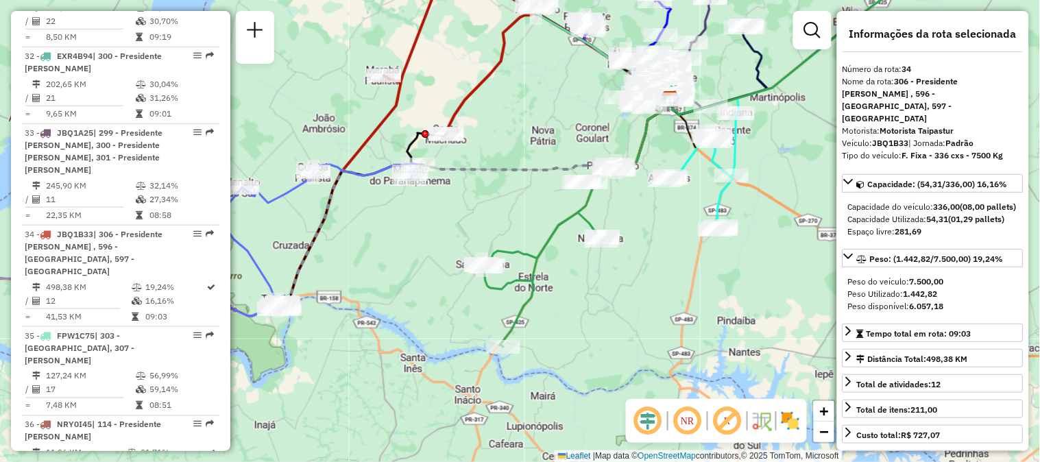
drag, startPoint x: 629, startPoint y: 326, endPoint x: 621, endPoint y: 326, distance: 7.6
click at [621, 326] on div "Janela de atendimento Grade de atendimento Capacidade Transportadoras Veículos …" at bounding box center [520, 231] width 1040 height 462
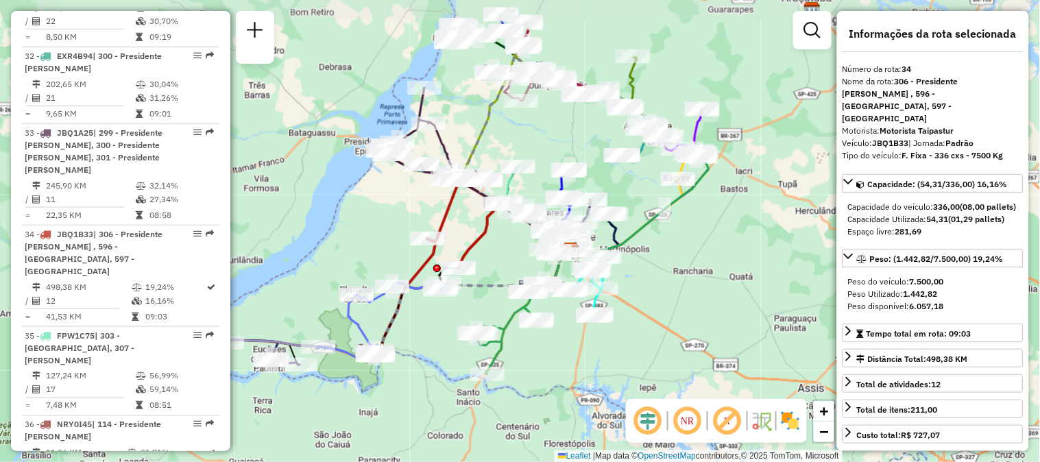
drag, startPoint x: 647, startPoint y: 303, endPoint x: 581, endPoint y: 335, distance: 73.6
click at [577, 339] on div "Janela de atendimento Grade de atendimento Capacidade Transportadoras Veículos …" at bounding box center [520, 231] width 1040 height 462
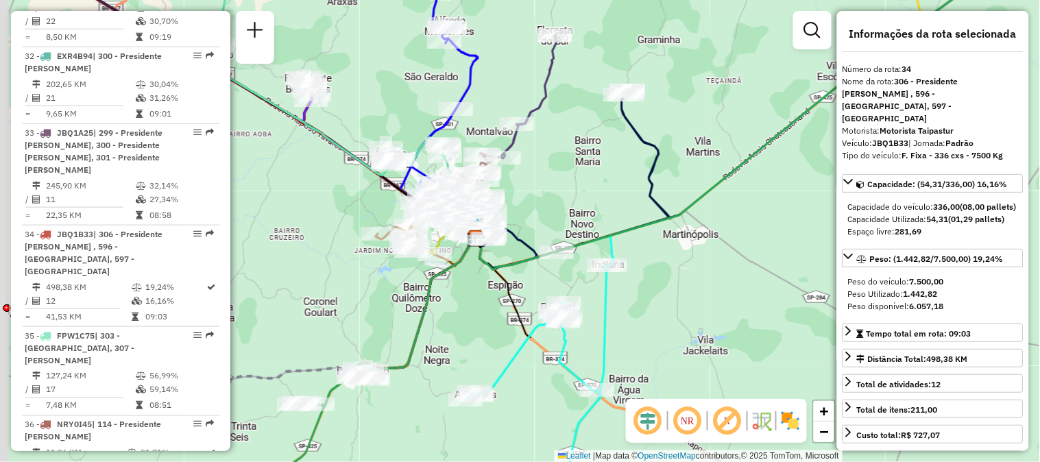
drag, startPoint x: 510, startPoint y: 293, endPoint x: 616, endPoint y: 292, distance: 106.3
click at [616, 292] on div "Janela de atendimento Grade de atendimento Capacidade Transportadoras Veículos …" at bounding box center [520, 231] width 1040 height 462
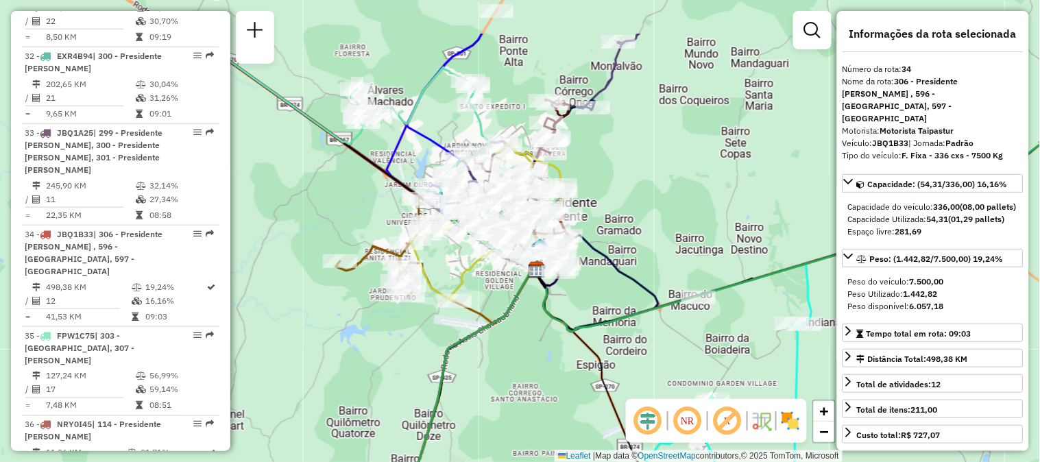
drag, startPoint x: 476, startPoint y: 305, endPoint x: 512, endPoint y: 365, distance: 70.5
click at [512, 365] on div "Janela de atendimento Grade de atendimento Capacidade Transportadoras Veículos …" at bounding box center [520, 231] width 1040 height 462
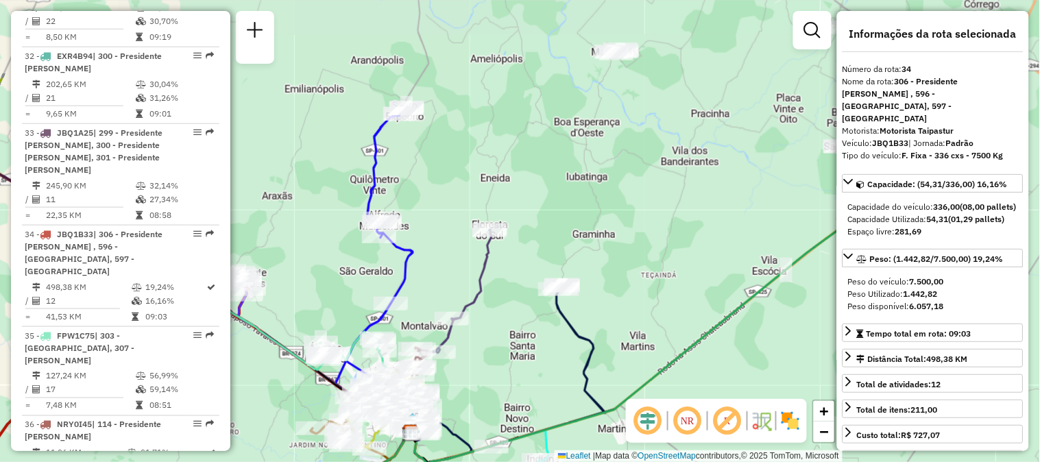
drag, startPoint x: 660, startPoint y: 270, endPoint x: 561, endPoint y: 372, distance: 142.6
click at [561, 372] on div "Janela de atendimento Grade de atendimento Capacidade Transportadoras Veículos …" at bounding box center [520, 231] width 1040 height 462
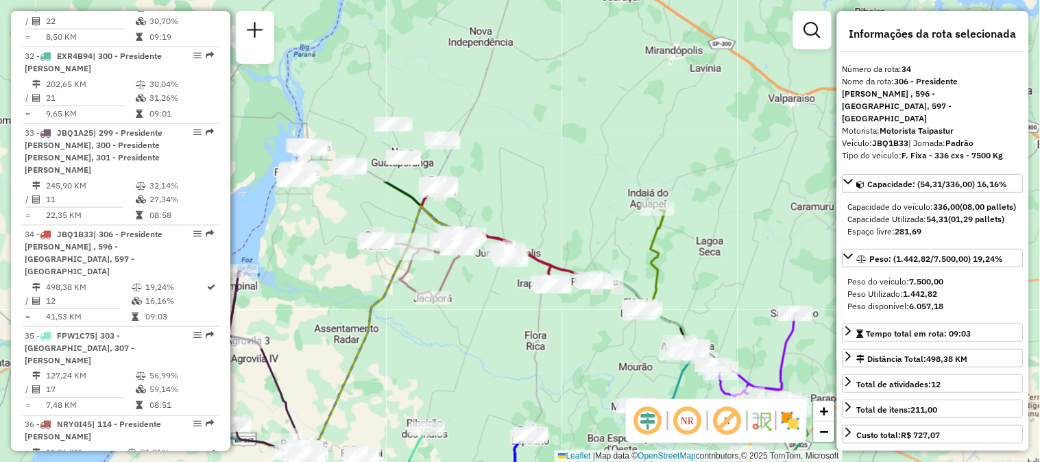
drag, startPoint x: 421, startPoint y: 138, endPoint x: 490, endPoint y: 366, distance: 238.7
click at [490, 366] on div "Janela de atendimento Grade de atendimento Capacidade Transportadoras Veículos …" at bounding box center [520, 231] width 1040 height 462
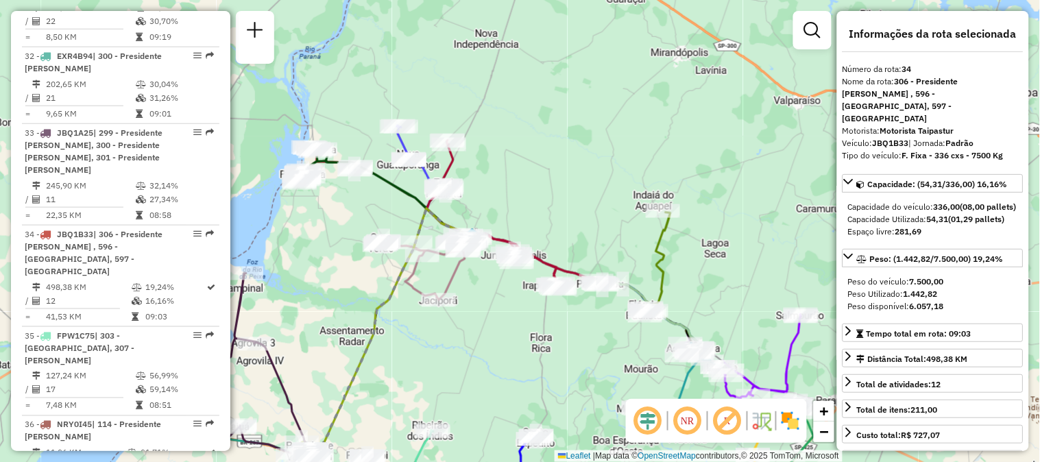
drag, startPoint x: 422, startPoint y: 366, endPoint x: 440, endPoint y: 373, distance: 18.5
click at [440, 373] on div "Janela de atendimento Grade de atendimento Capacidade Transportadoras Veículos …" at bounding box center [520, 231] width 1040 height 462
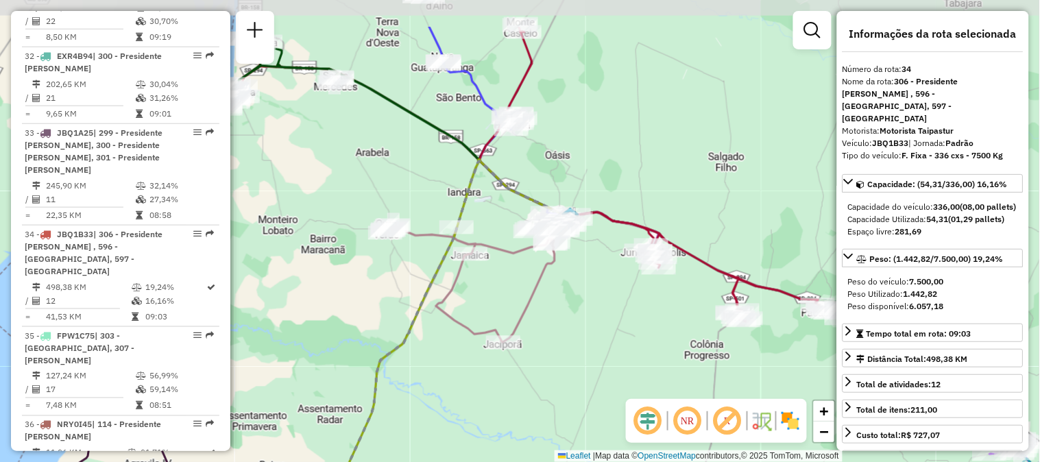
drag, startPoint x: 421, startPoint y: 326, endPoint x: 421, endPoint y: 400, distance: 73.4
click at [421, 400] on div "Janela de atendimento Grade de atendimento Capacidade Transportadoras Veículos …" at bounding box center [520, 231] width 1040 height 462
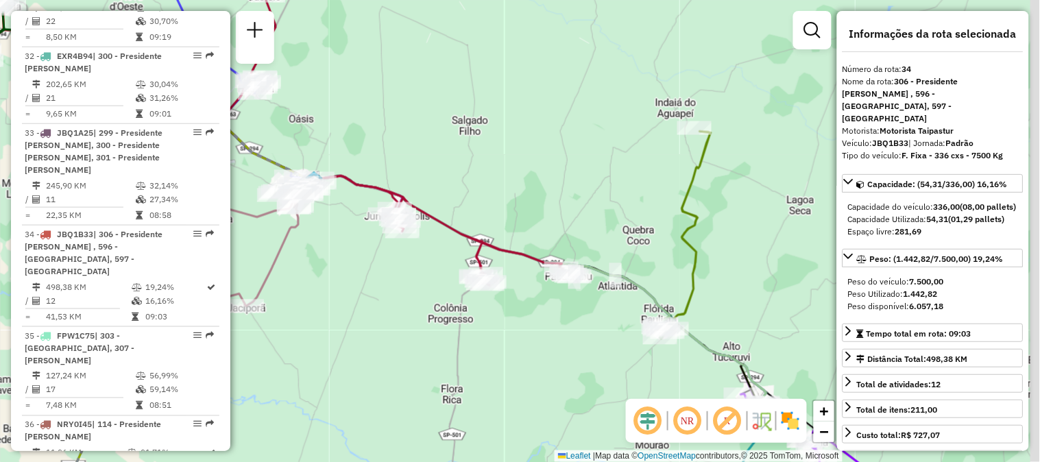
drag, startPoint x: 616, startPoint y: 357, endPoint x: 378, endPoint y: 311, distance: 242.2
click at [378, 313] on div "Janela de atendimento Grade de atendimento Capacidade Transportadoras Veículos …" at bounding box center [520, 231] width 1040 height 462
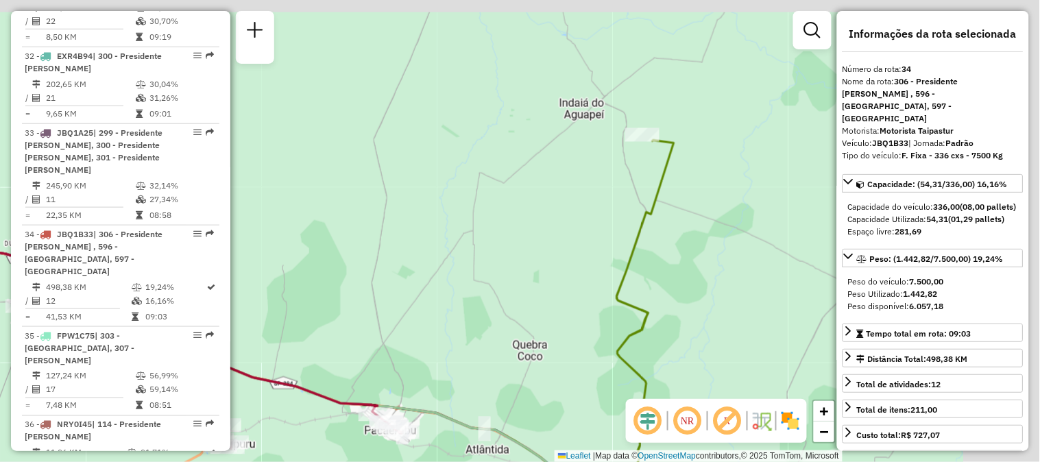
drag, startPoint x: 633, startPoint y: 166, endPoint x: 545, endPoint y: 195, distance: 93.0
click at [545, 195] on div "Janela de atendimento Grade de atendimento Capacidade Transportadoras Veículos …" at bounding box center [520, 231] width 1040 height 462
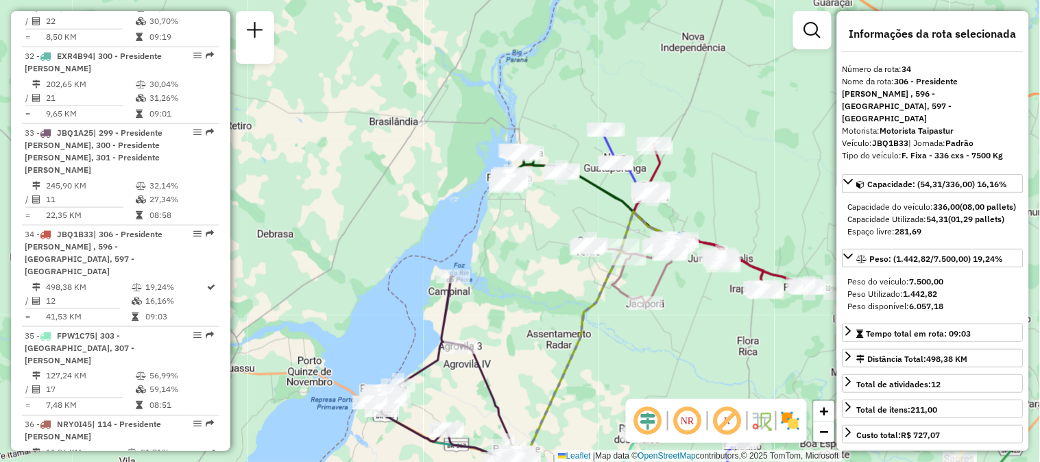
drag, startPoint x: 517, startPoint y: 211, endPoint x: 813, endPoint y: 238, distance: 297.5
click at [813, 238] on div "Janela de atendimento Grade de atendimento Capacidade Transportadoras Veículos …" at bounding box center [520, 231] width 1040 height 462
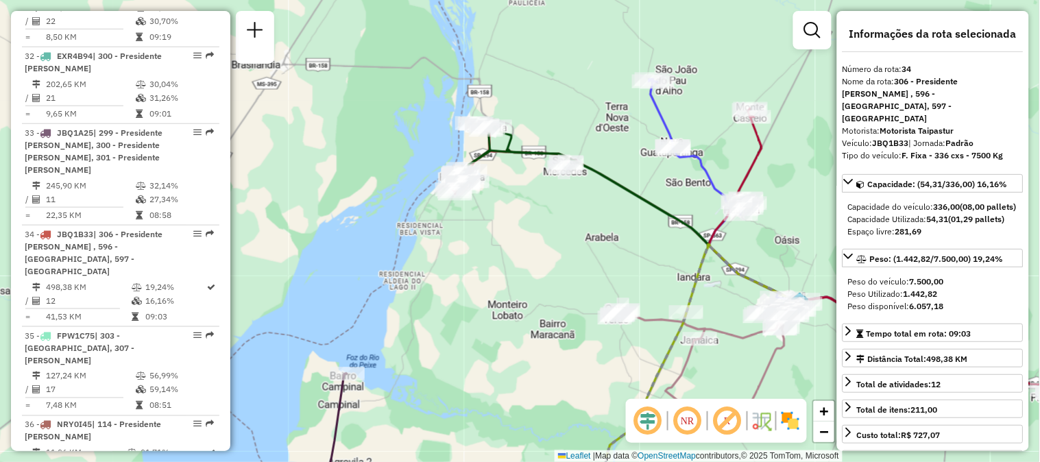
drag, startPoint x: 536, startPoint y: 206, endPoint x: 523, endPoint y: 247, distance: 42.7
click at [523, 247] on div "Janela de atendimento Grade de atendimento Capacidade Transportadoras Veículos …" at bounding box center [520, 231] width 1040 height 462
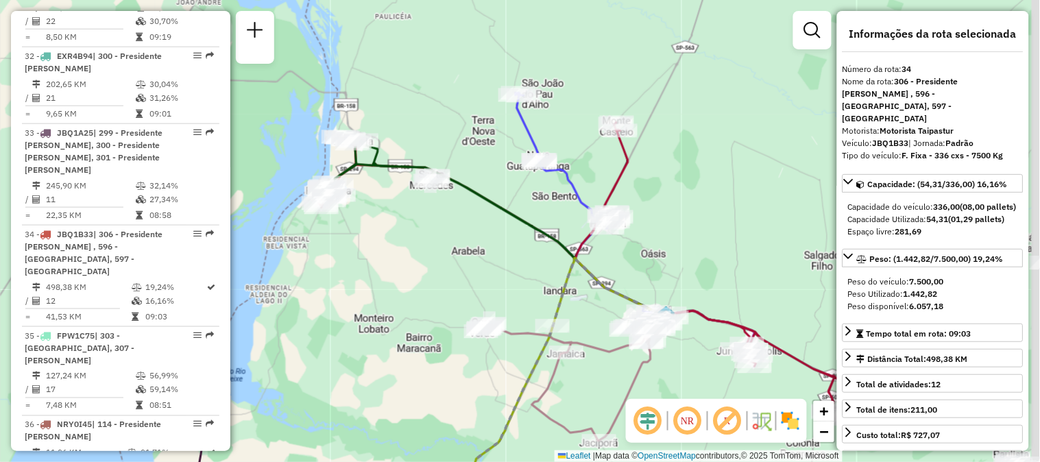
drag, startPoint x: 617, startPoint y: 235, endPoint x: 419, endPoint y: 240, distance: 198.3
click at [419, 240] on div "Janela de atendimento Grade de atendimento Capacidade Transportadoras Veículos …" at bounding box center [520, 231] width 1040 height 462
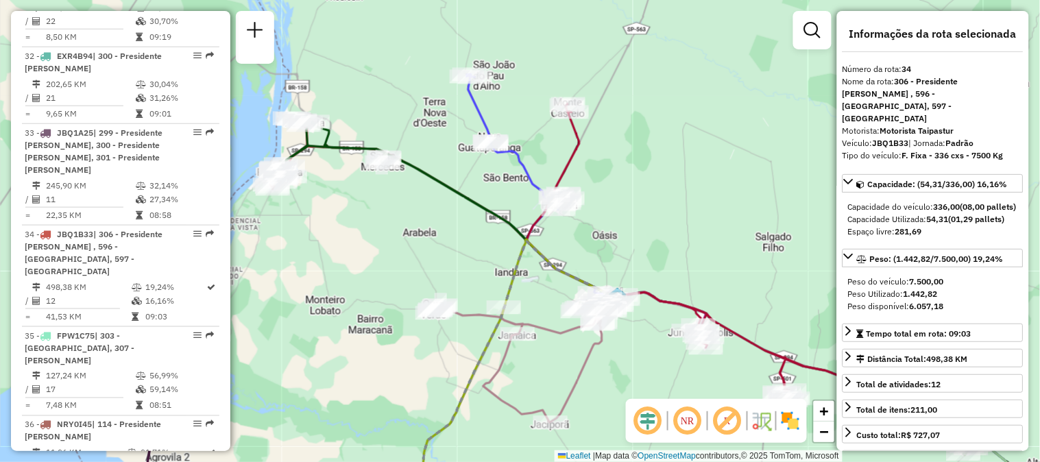
drag, startPoint x: 496, startPoint y: 263, endPoint x: 427, endPoint y: 231, distance: 75.5
click at [427, 231] on div "Janela de atendimento Grade de atendimento Capacidade Transportadoras Veículos …" at bounding box center [520, 231] width 1040 height 462
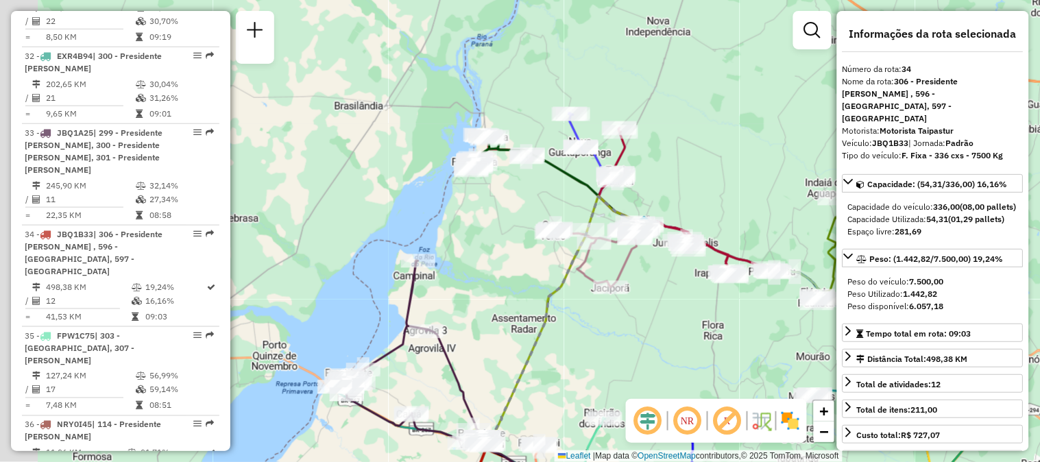
drag, startPoint x: 630, startPoint y: 174, endPoint x: 750, endPoint y: 174, distance: 120.0
click at [750, 175] on div "Janela de atendimento Grade de atendimento Capacidade Transportadoras Veículos …" at bounding box center [520, 231] width 1040 height 462
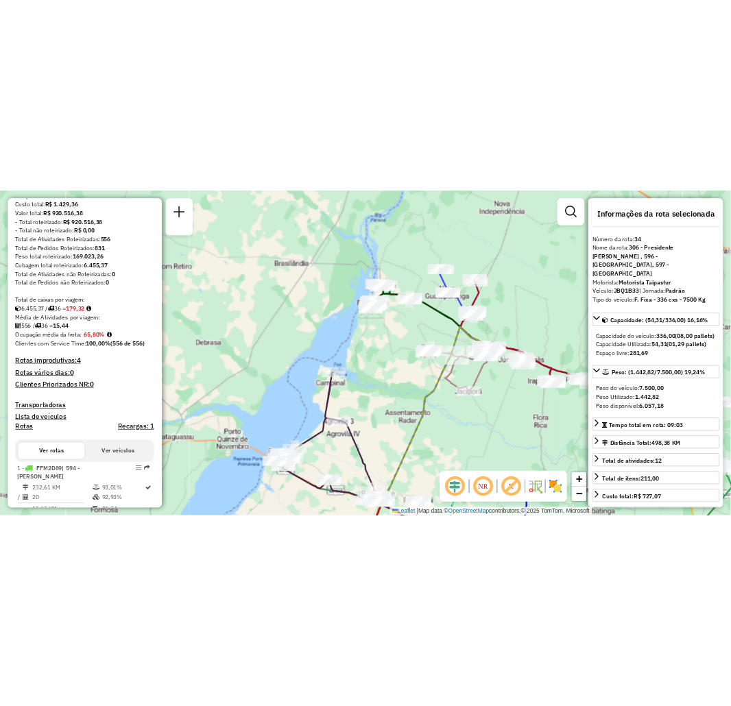
scroll to position [0, 0]
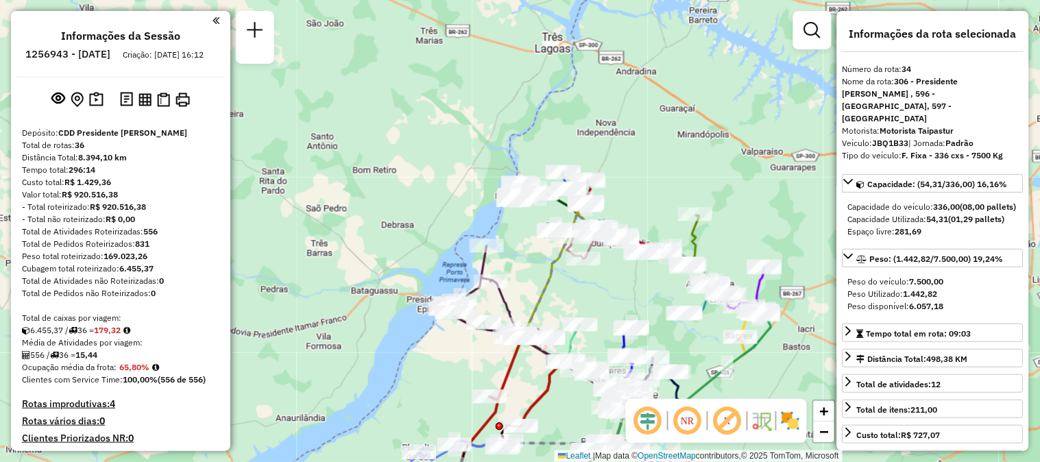
drag, startPoint x: 594, startPoint y: 336, endPoint x: 550, endPoint y: 273, distance: 76.9
click at [550, 273] on div "Janela de atendimento Grade de atendimento Capacidade Transportadoras Veículos …" at bounding box center [520, 231] width 1040 height 462
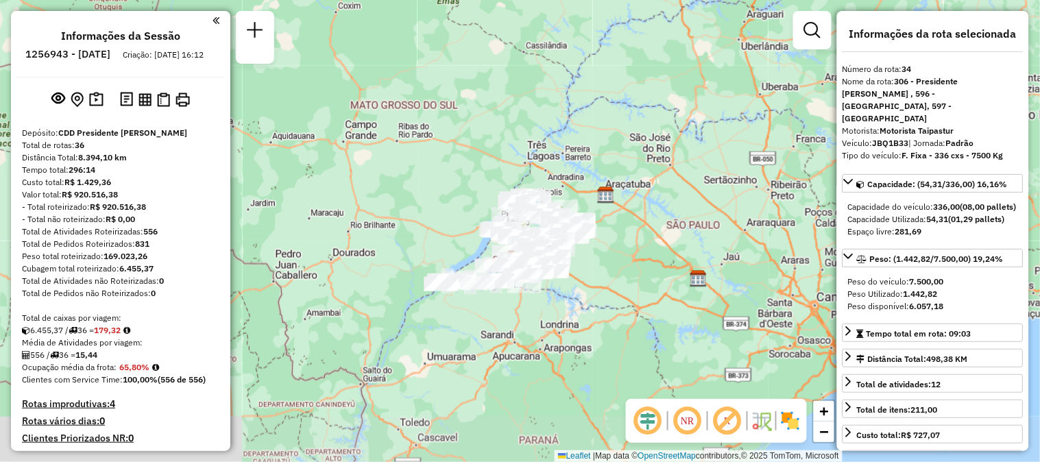
drag, startPoint x: 668, startPoint y: 355, endPoint x: 647, endPoint y: 309, distance: 51.3
click at [647, 309] on div "Janela de atendimento Grade de atendimento Capacidade Transportadoras Veículos …" at bounding box center [520, 231] width 1040 height 462
